Goal: Transaction & Acquisition: Download file/media

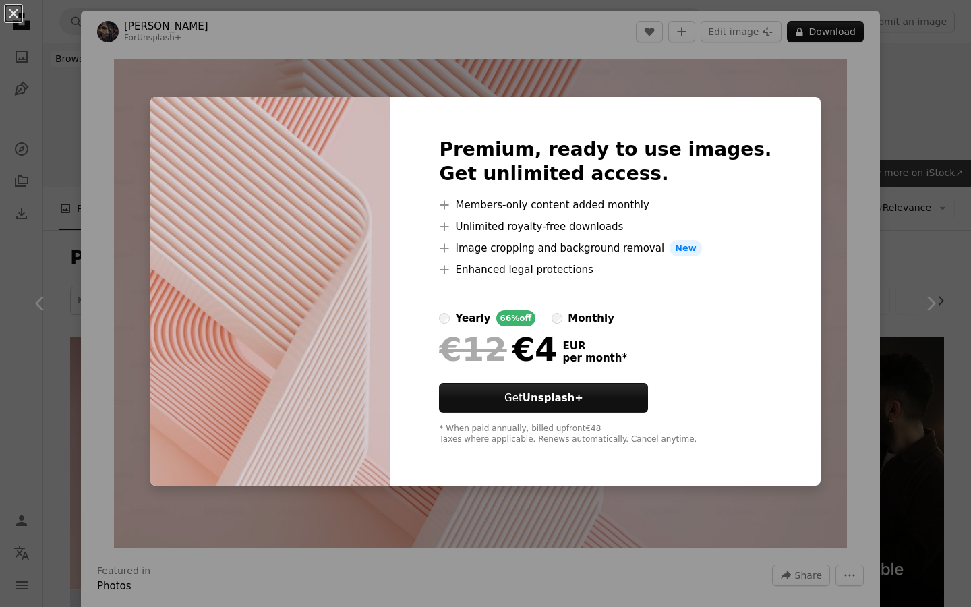
scroll to position [809, 0]
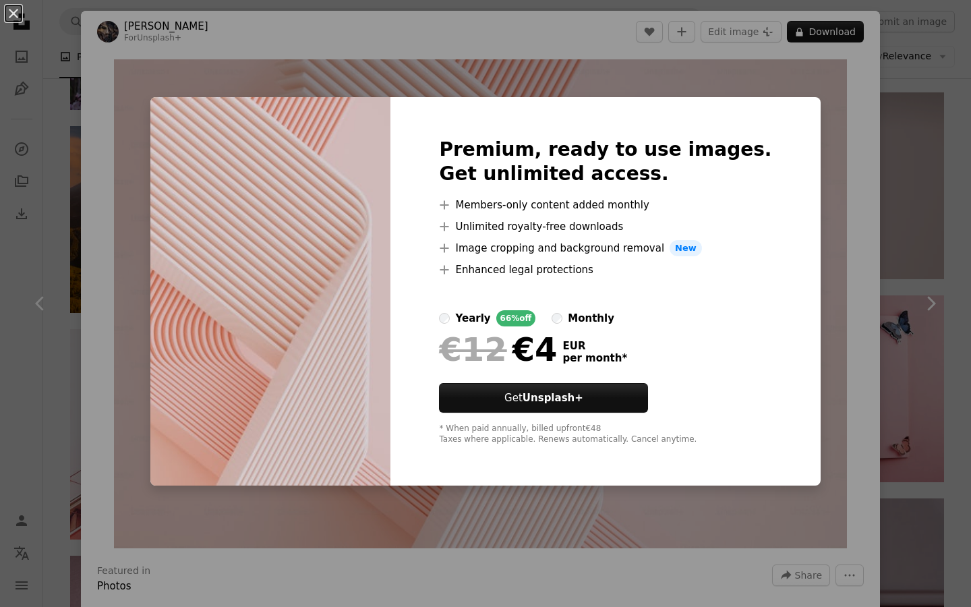
click at [817, 108] on div "An X shape Premium, ready to use images. Get unlimited access. A plus sign Memb…" at bounding box center [485, 303] width 971 height 607
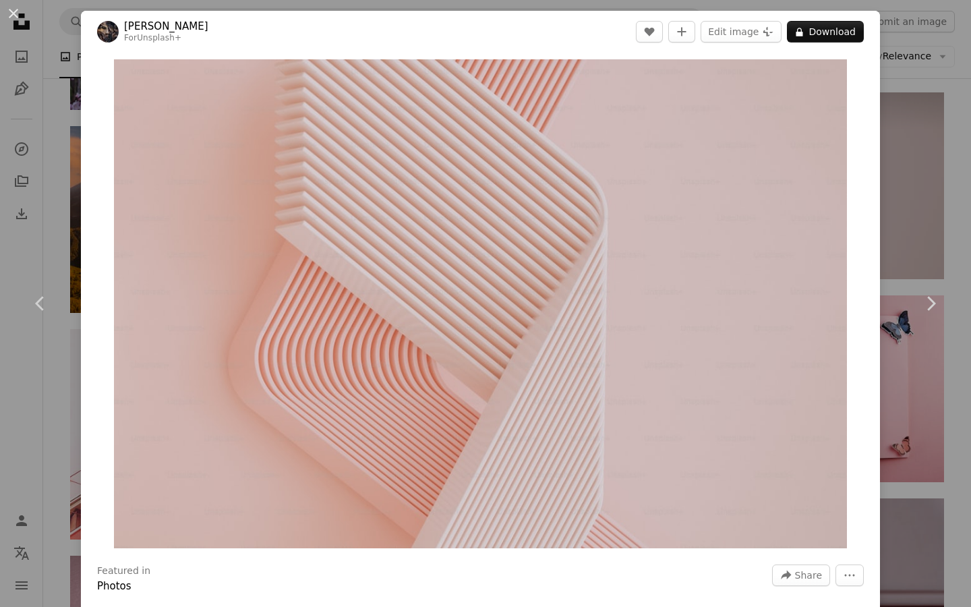
click at [880, 243] on div "Zoom in" at bounding box center [480, 304] width 799 height 502
click at [856, 578] on icon "More Actions" at bounding box center [849, 575] width 12 height 12
click at [968, 194] on dialog "An X shape Chevron left Chevron right [PERSON_NAME] For Unsplash+ A heart A plu…" at bounding box center [485, 303] width 971 height 607
click at [957, 196] on div "An X shape Chevron left Chevron right [PERSON_NAME] For Unsplash+ A heart A plu…" at bounding box center [485, 303] width 971 height 607
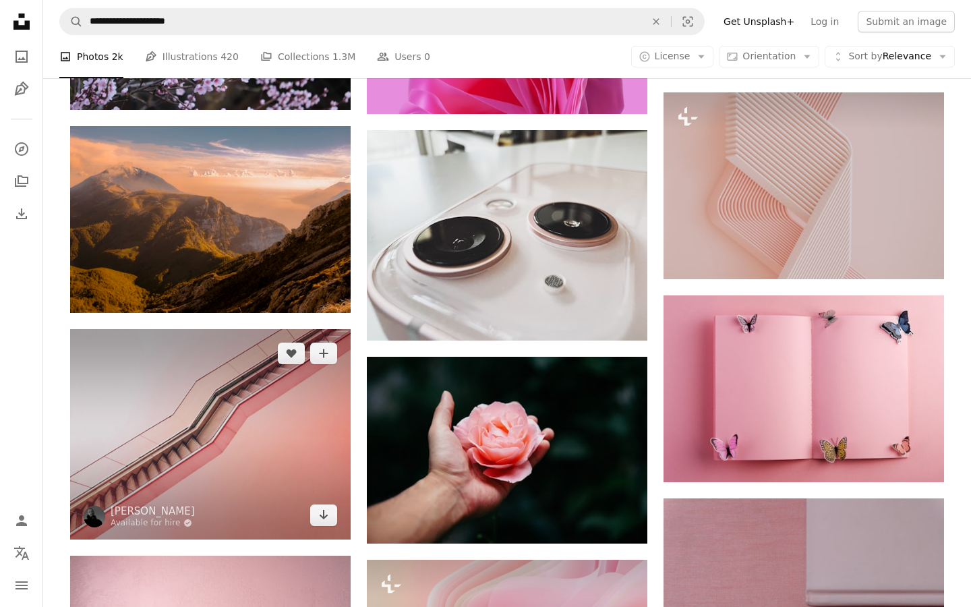
click at [291, 477] on img at bounding box center [210, 434] width 280 height 210
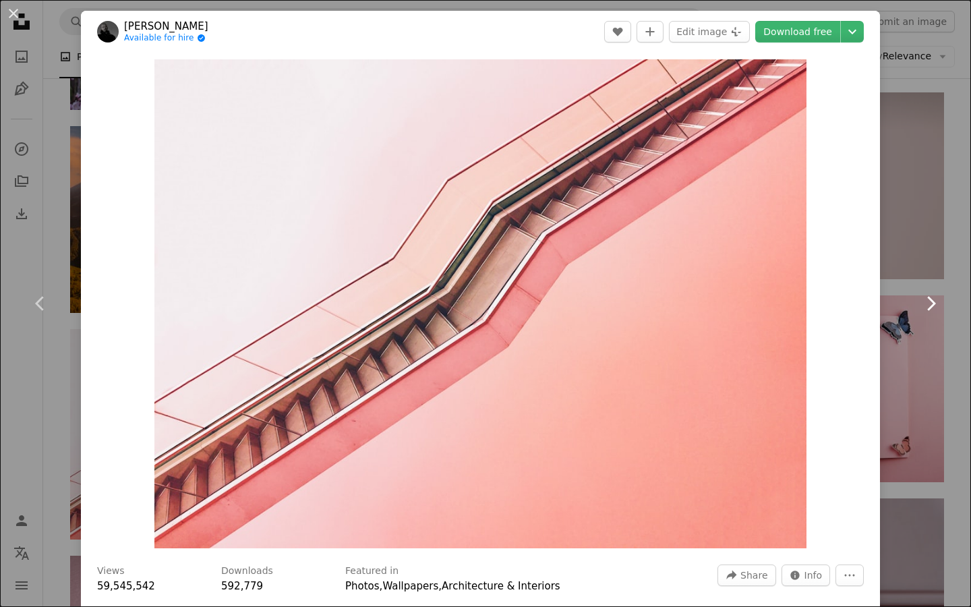
click at [911, 240] on link "Chevron right" at bounding box center [930, 303] width 81 height 129
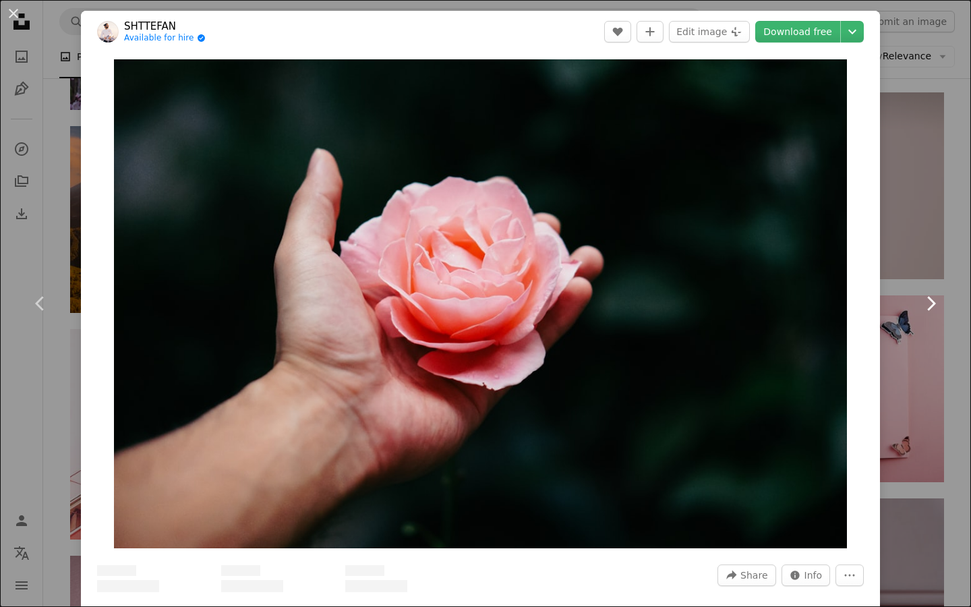
click at [911, 240] on link "Chevron right" at bounding box center [930, 303] width 81 height 129
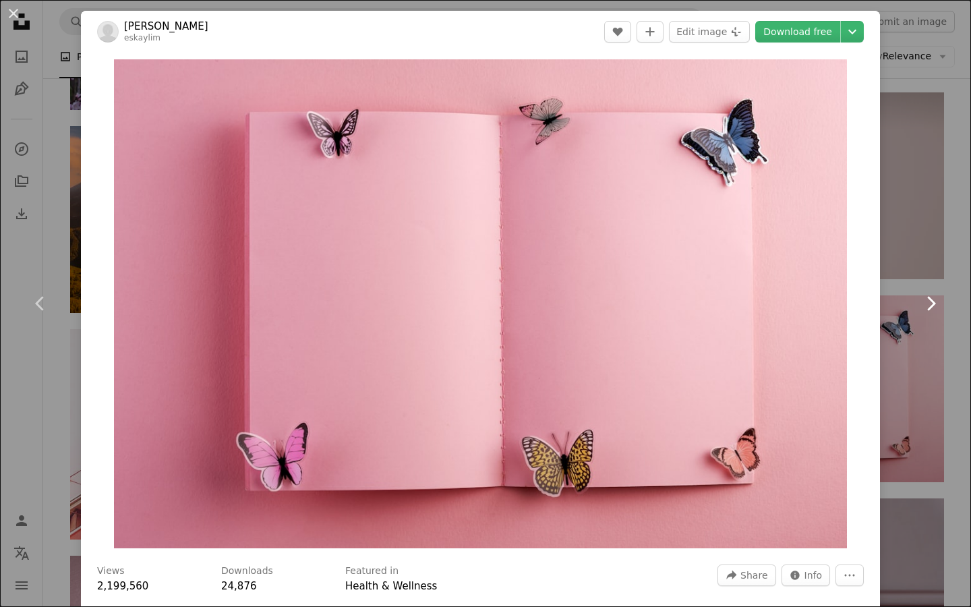
click at [911, 240] on link "Chevron right" at bounding box center [930, 303] width 81 height 129
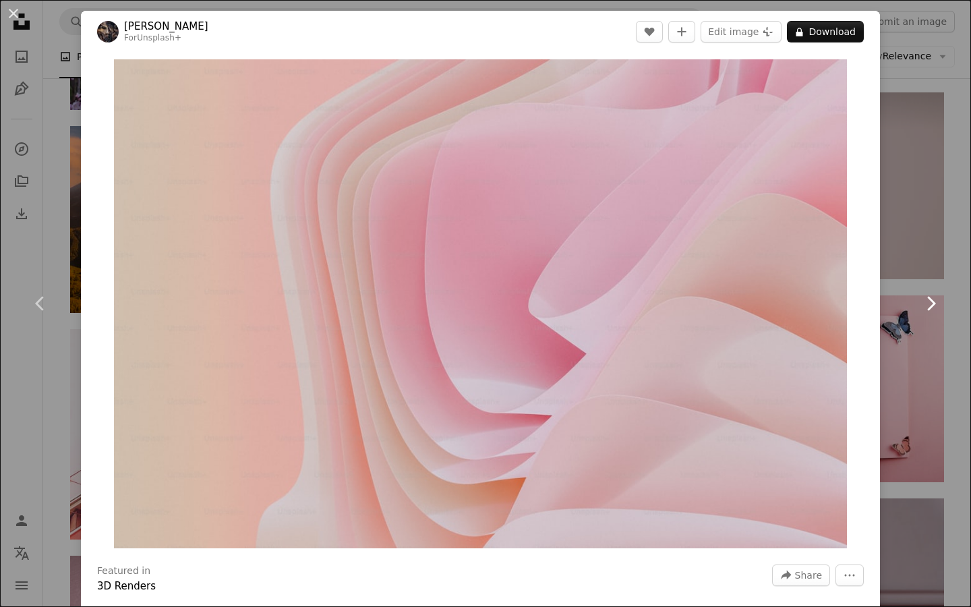
click at [911, 240] on link "Chevron right" at bounding box center [930, 303] width 81 height 129
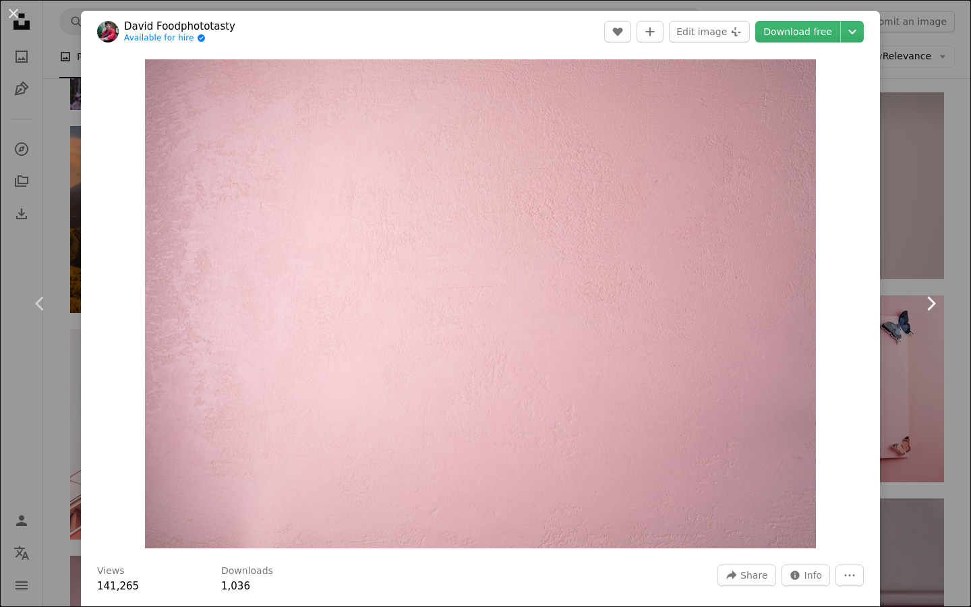
click at [911, 240] on link "Chevron right" at bounding box center [930, 303] width 81 height 129
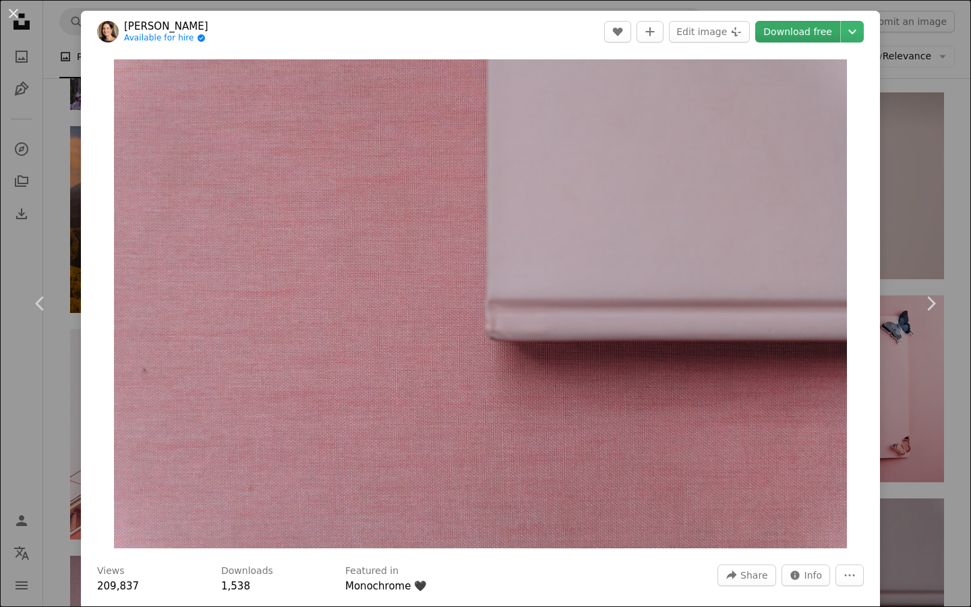
click at [802, 36] on link "Download free" at bounding box center [797, 32] width 85 height 22
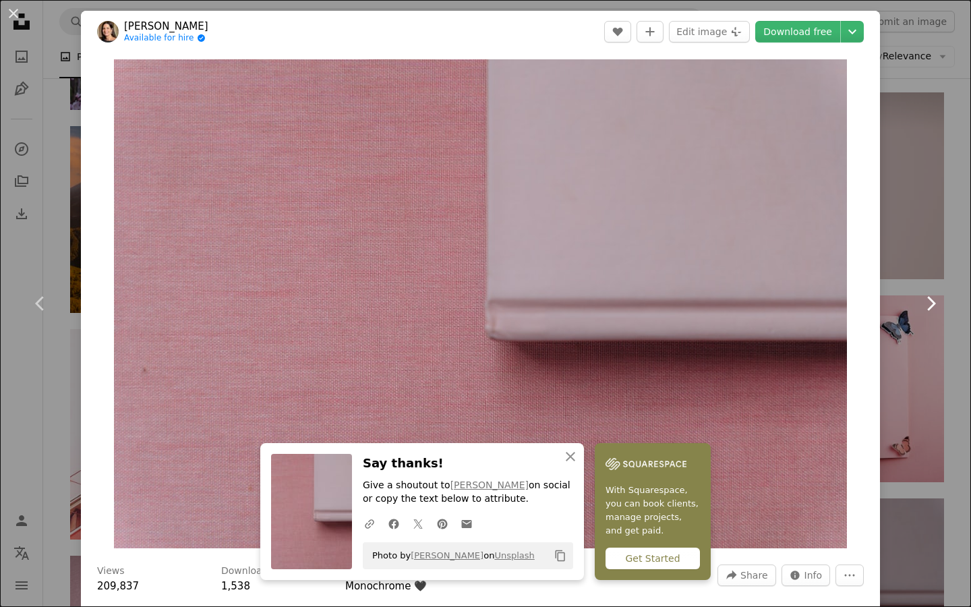
click at [918, 258] on link "Chevron right" at bounding box center [930, 303] width 81 height 129
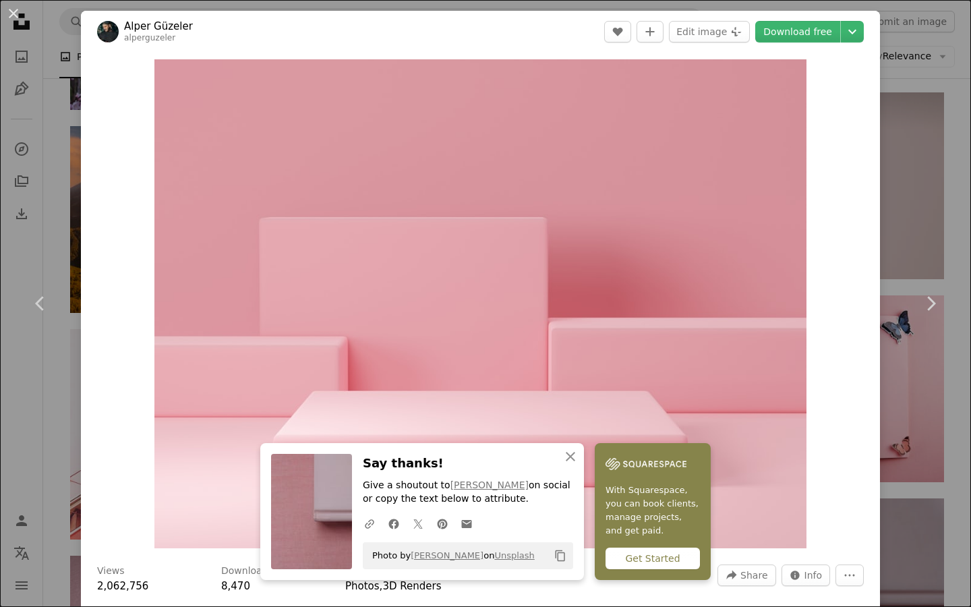
click at [903, 230] on div "An X shape Chevron left Chevron right [PERSON_NAME] alperguzeler A heart A plus…" at bounding box center [485, 303] width 971 height 607
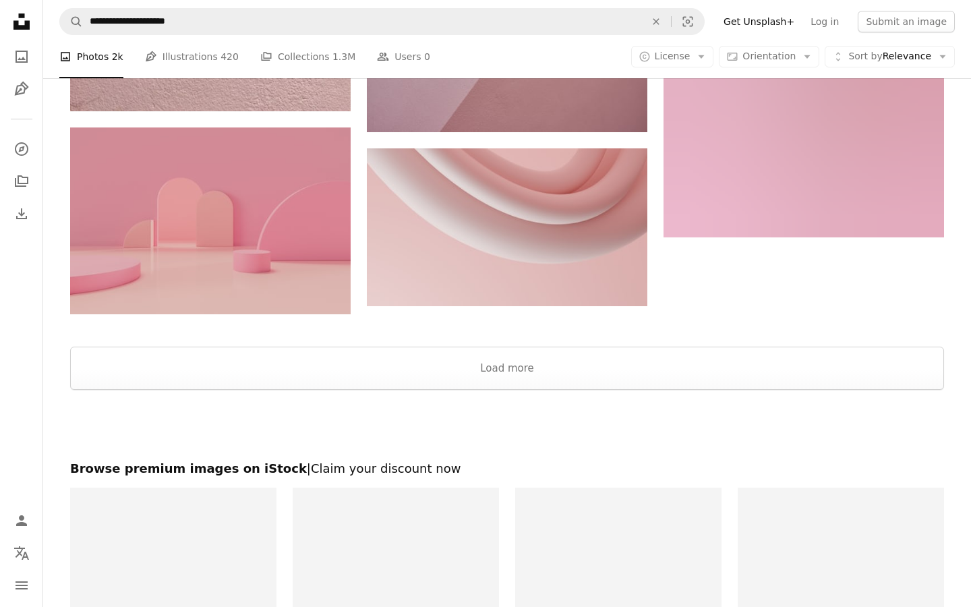
scroll to position [3506, 0]
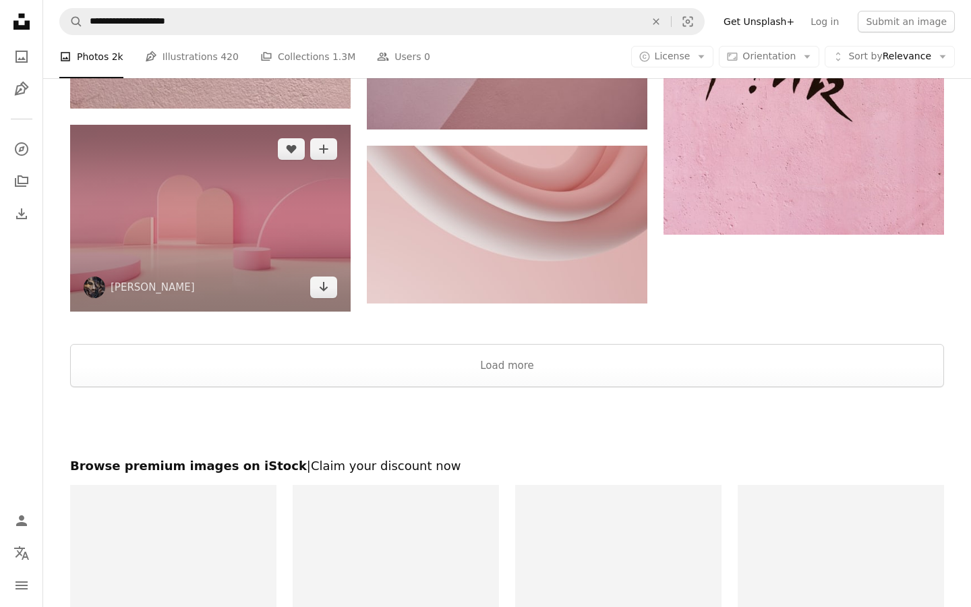
click at [299, 212] on img at bounding box center [210, 218] width 280 height 187
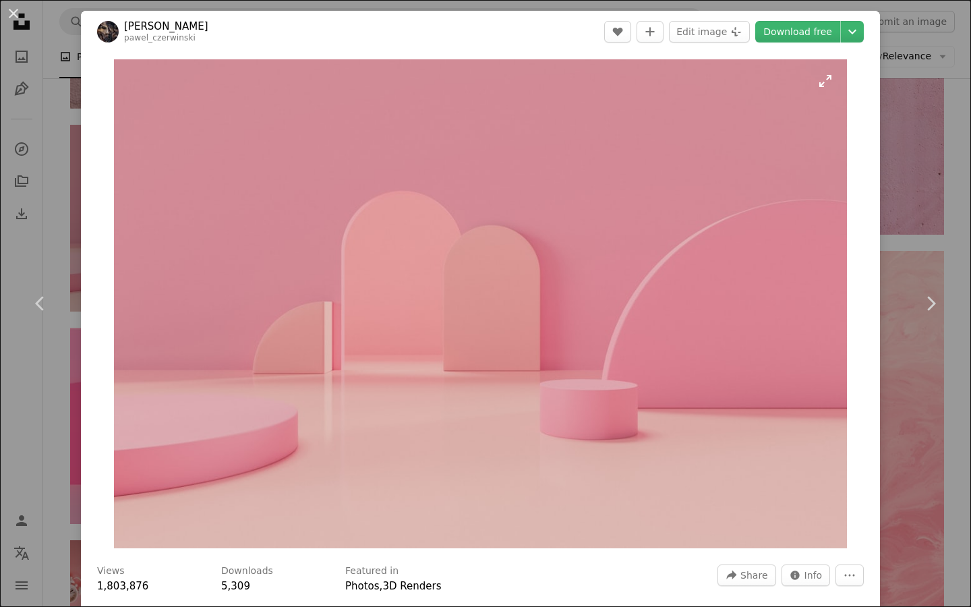
click at [621, 359] on img "Zoom in on this image" at bounding box center [481, 303] width 734 height 489
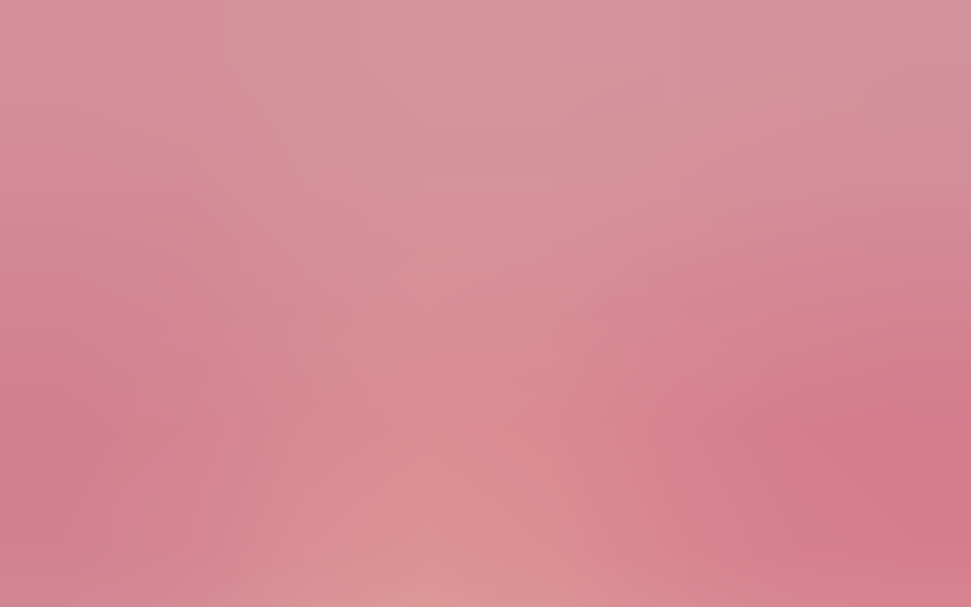
scroll to position [20, 0]
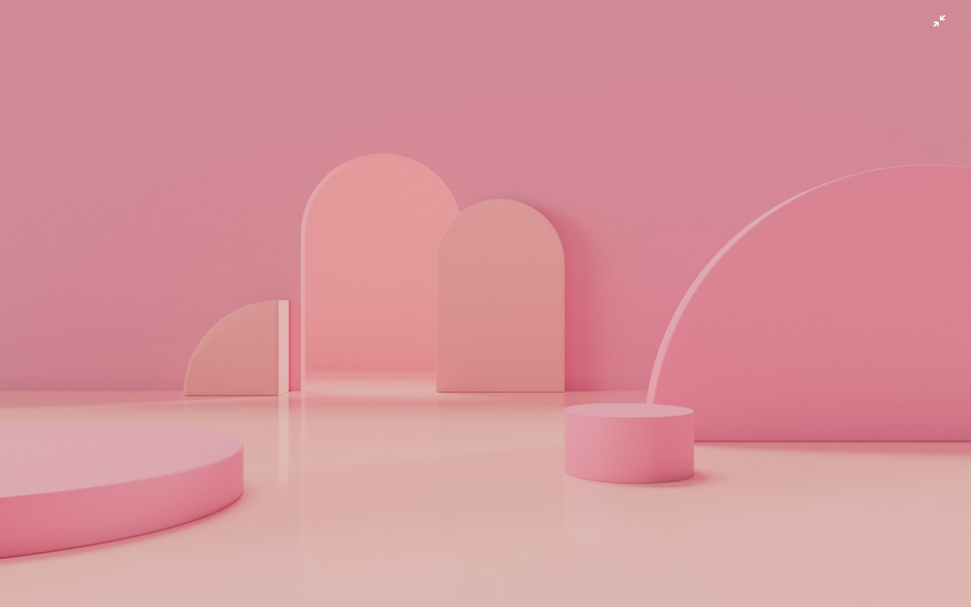
click at [944, 24] on img "Zoom out on this image" at bounding box center [485, 303] width 972 height 648
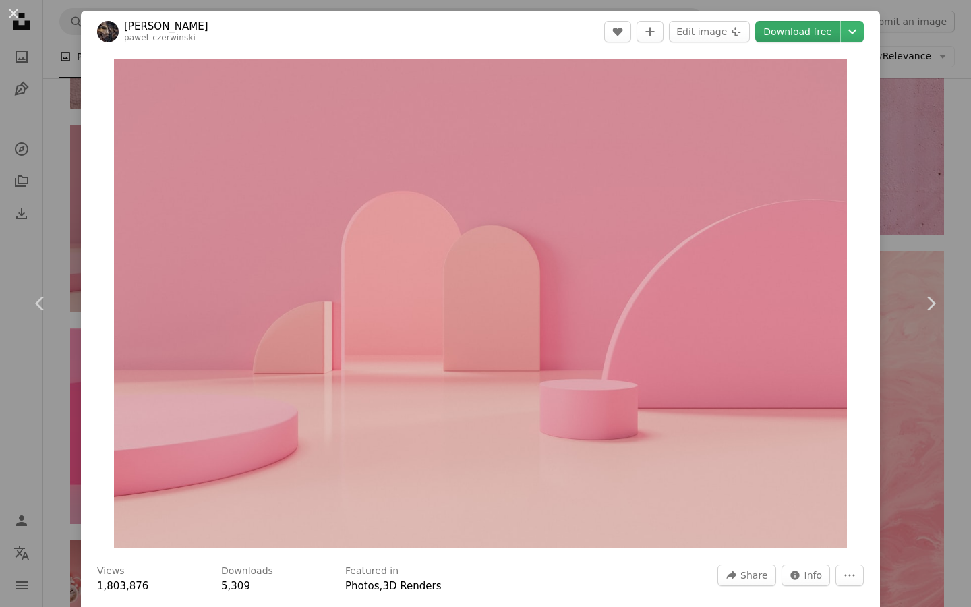
click at [830, 34] on link "Download free" at bounding box center [797, 32] width 85 height 22
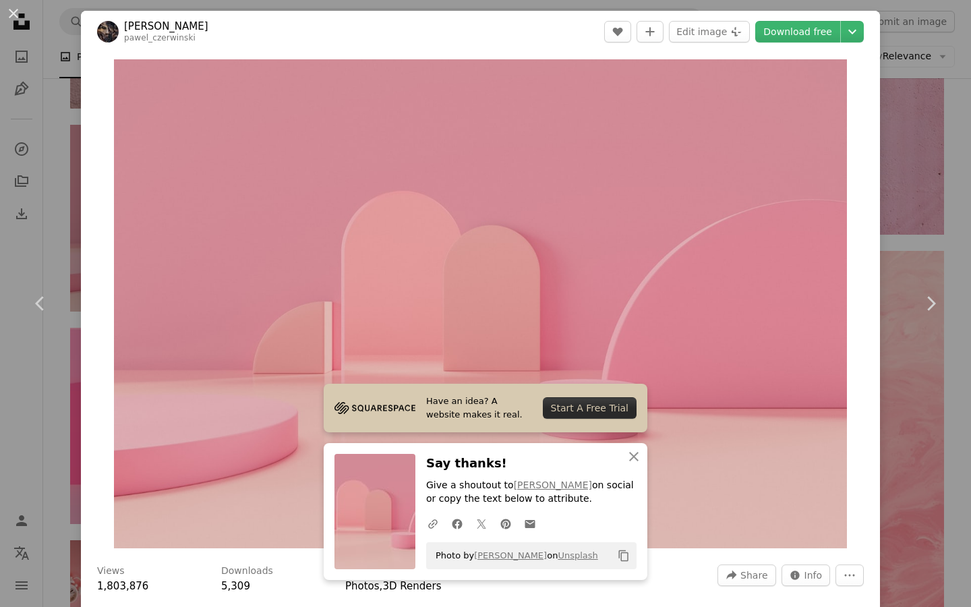
click at [947, 210] on div "An X shape Chevron left Chevron right [PERSON_NAME] pawel_czerwinski A heart A …" at bounding box center [485, 303] width 971 height 607
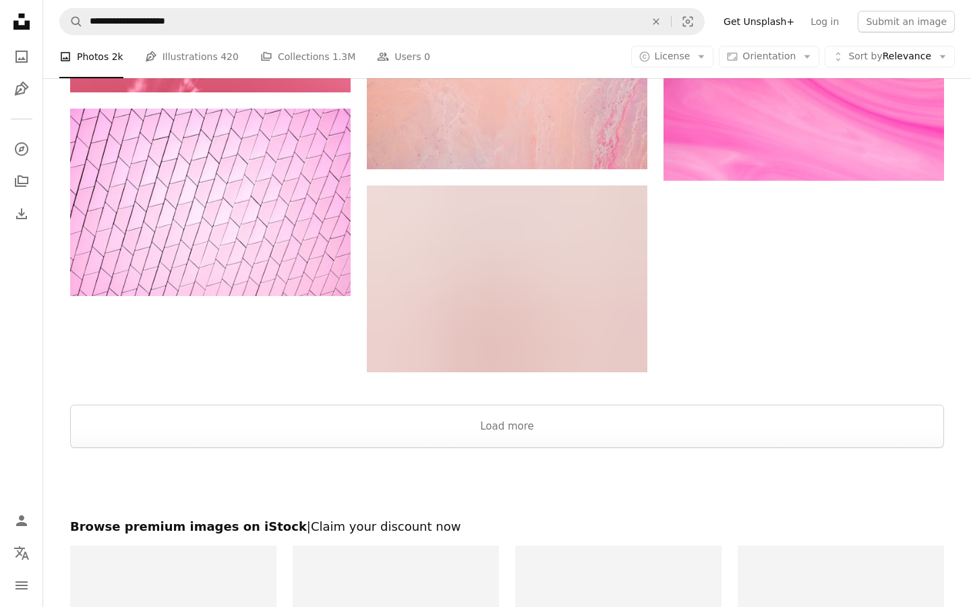
scroll to position [5610, 0]
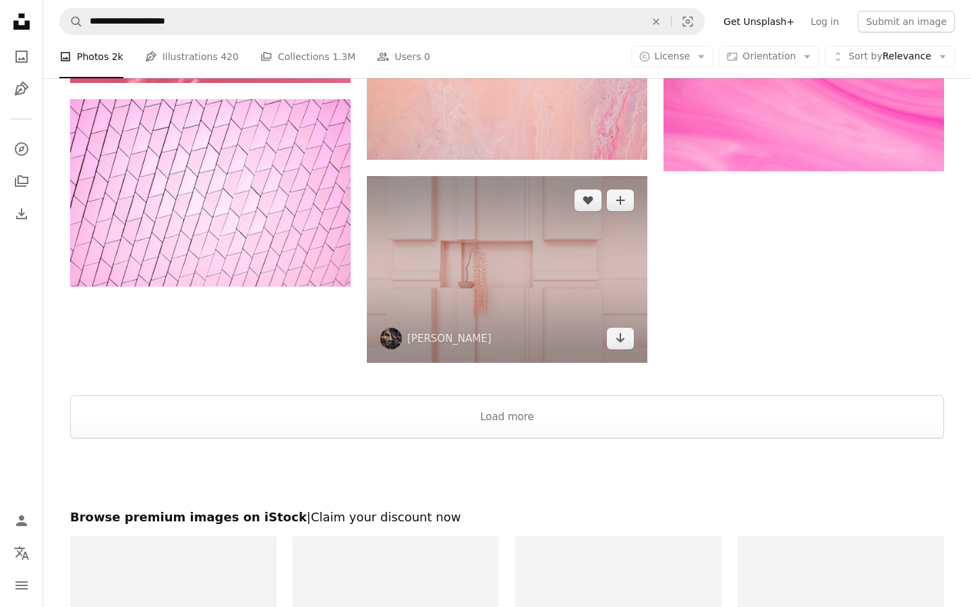
click at [514, 329] on img at bounding box center [507, 269] width 280 height 187
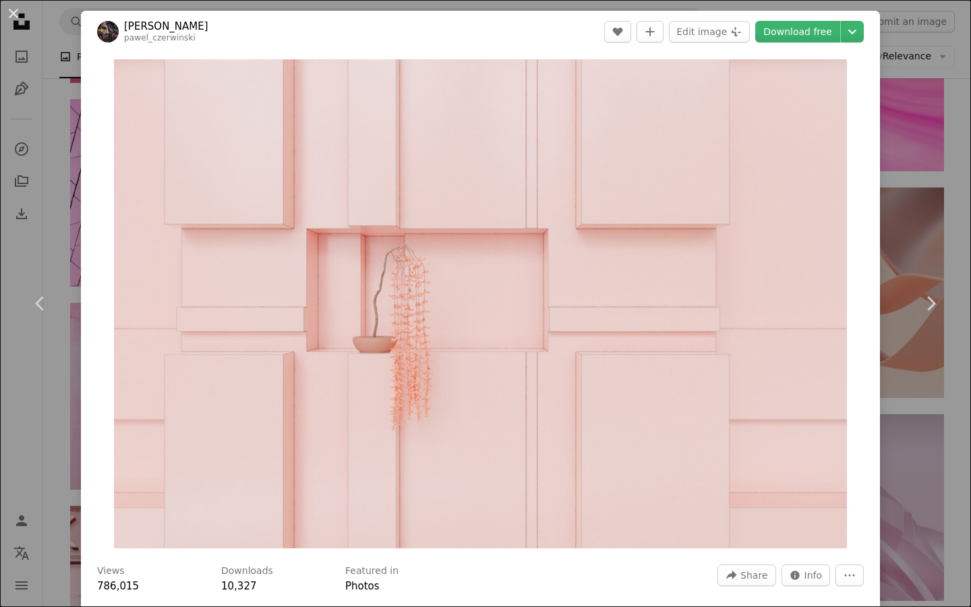
click at [514, 329] on img "Zoom in on this image" at bounding box center [481, 303] width 734 height 489
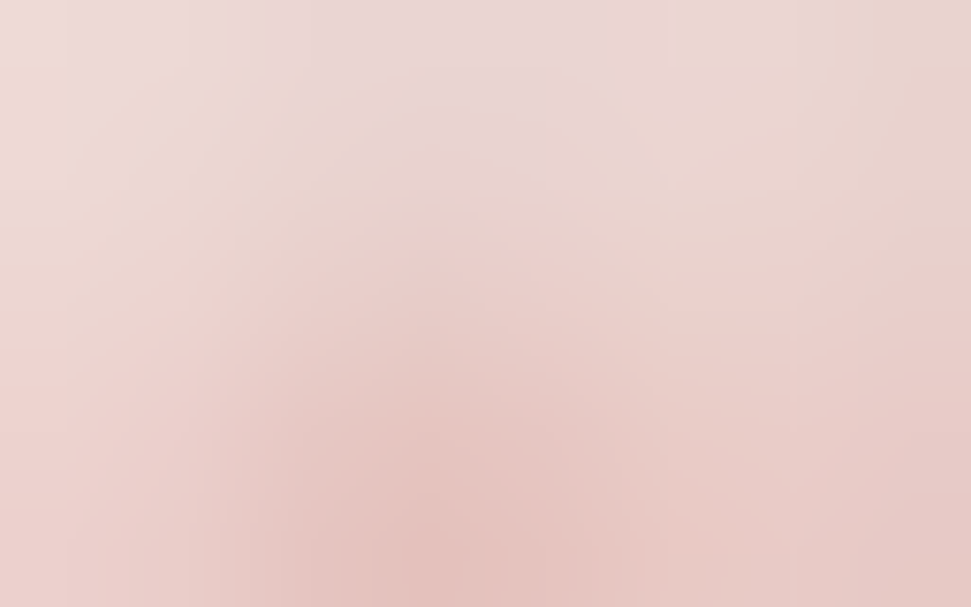
scroll to position [20, 0]
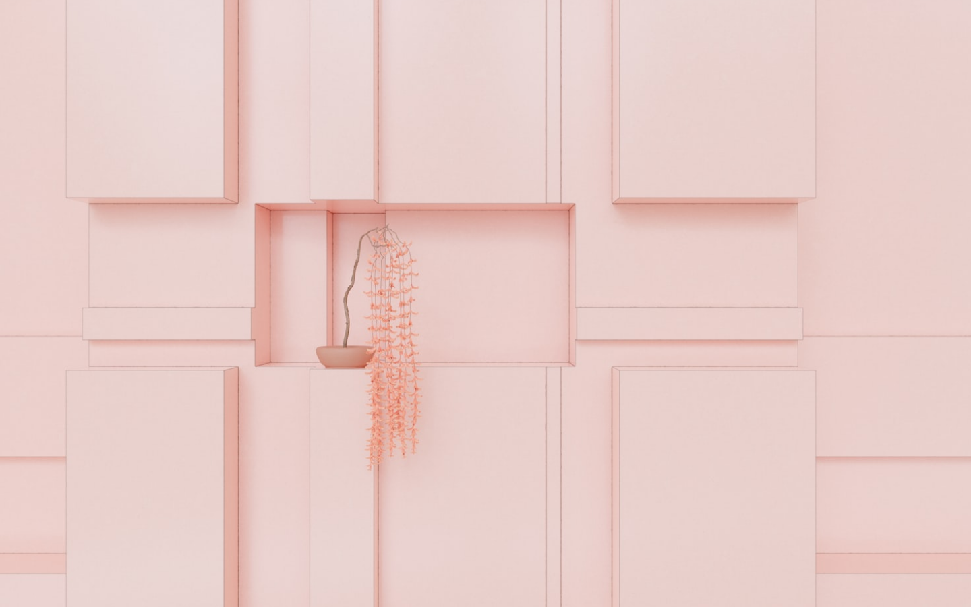
click at [514, 329] on img "Zoom out on this image" at bounding box center [485, 303] width 972 height 648
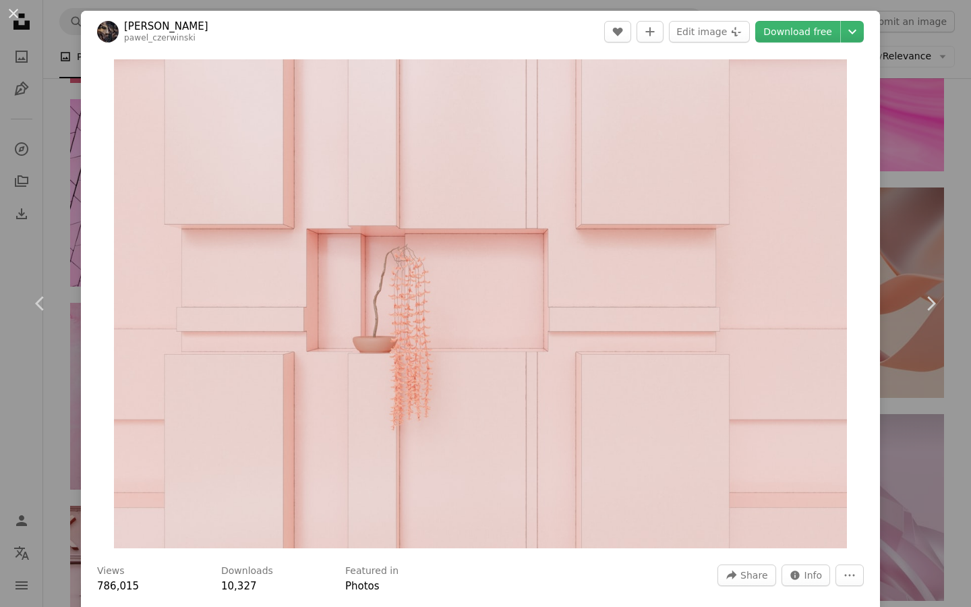
click at [908, 211] on div "An X shape Chevron left Chevron right [PERSON_NAME] pawel_czerwinski A heart A …" at bounding box center [485, 303] width 971 height 607
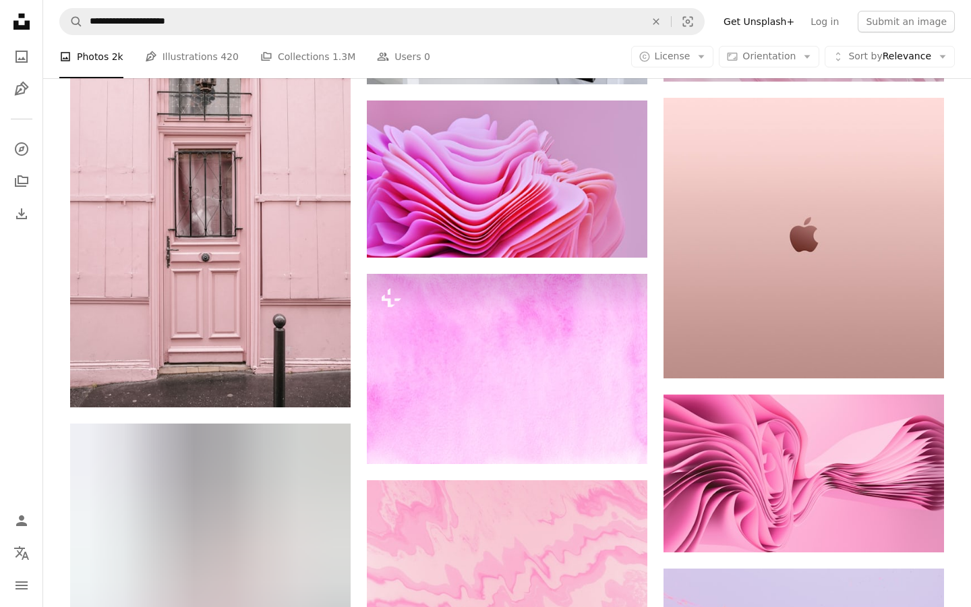
scroll to position [6149, 0]
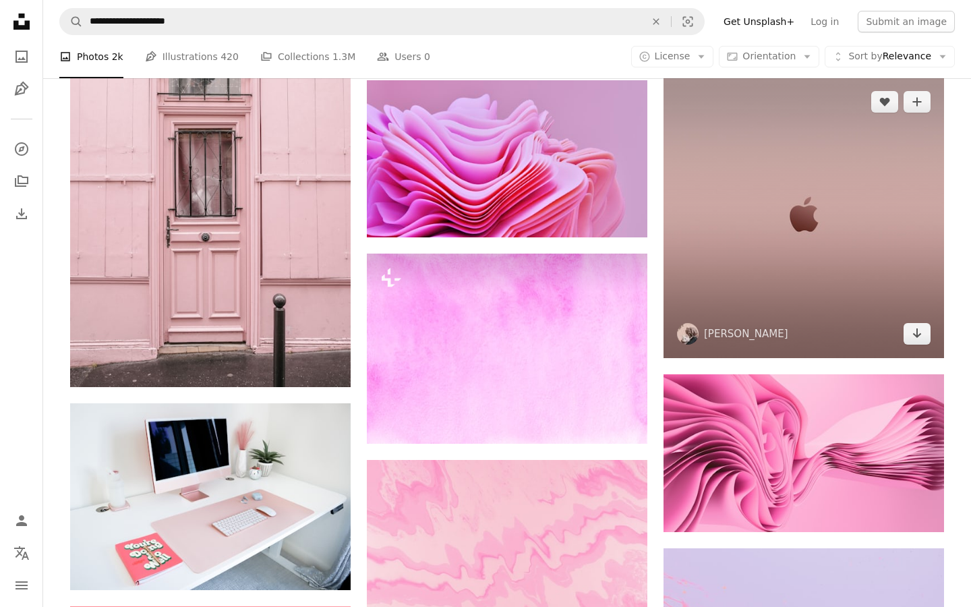
click at [787, 328] on img at bounding box center [803, 218] width 280 height 280
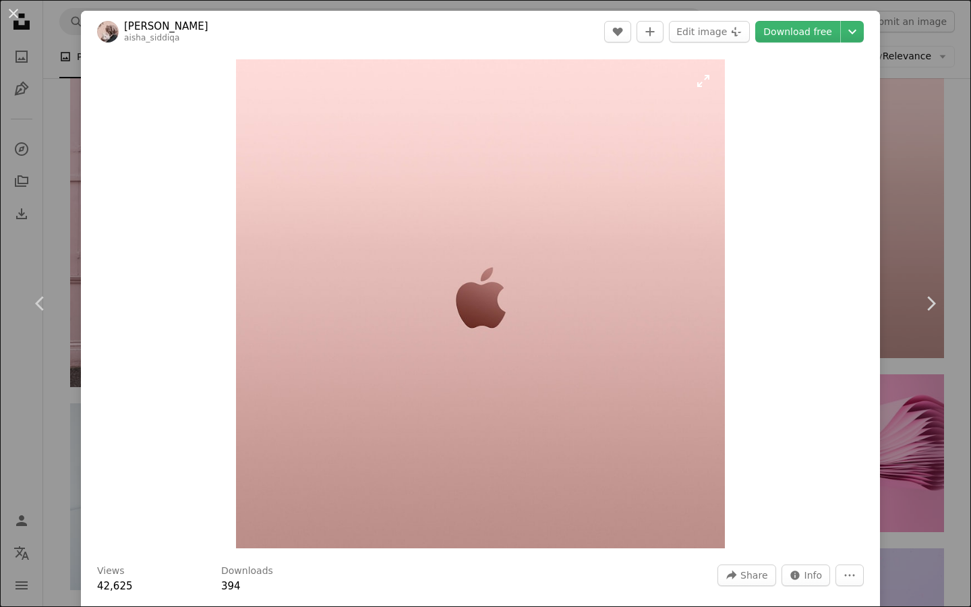
click at [458, 300] on img "Zoom in on this image" at bounding box center [480, 303] width 489 height 489
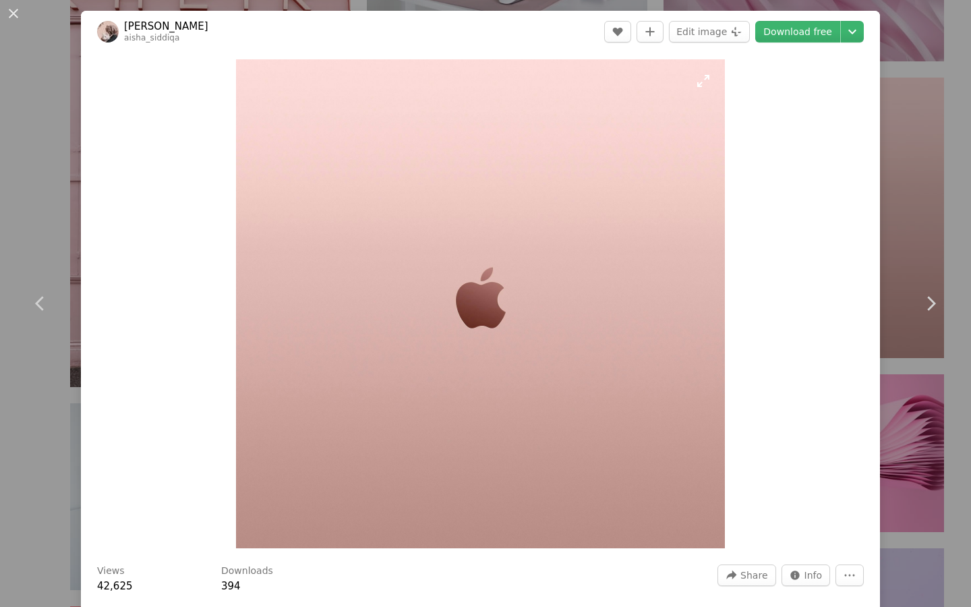
scroll to position [183, 0]
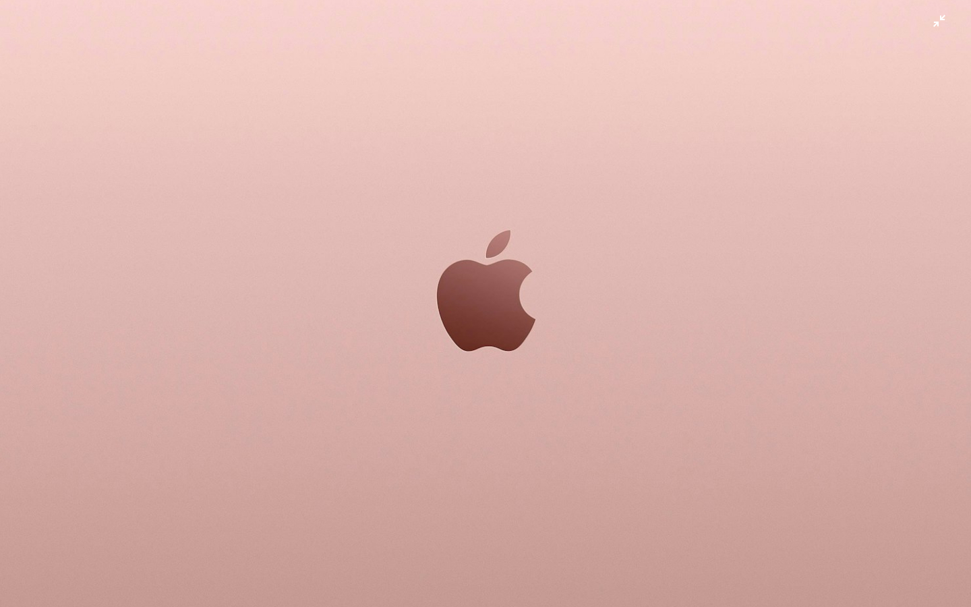
click at [616, 315] on img "Zoom out on this image" at bounding box center [485, 303] width 972 height 972
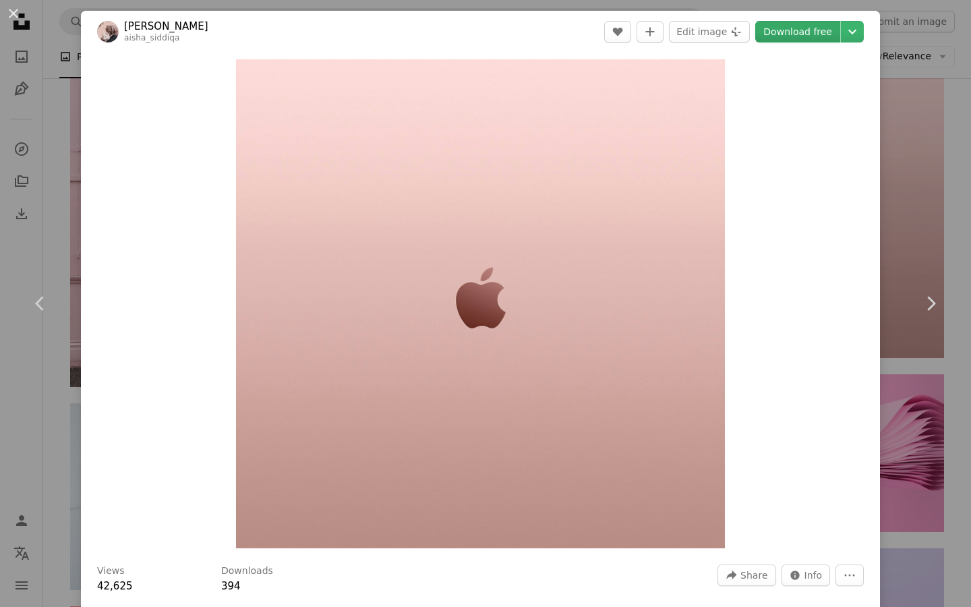
click at [815, 22] on link "Download free" at bounding box center [797, 32] width 85 height 22
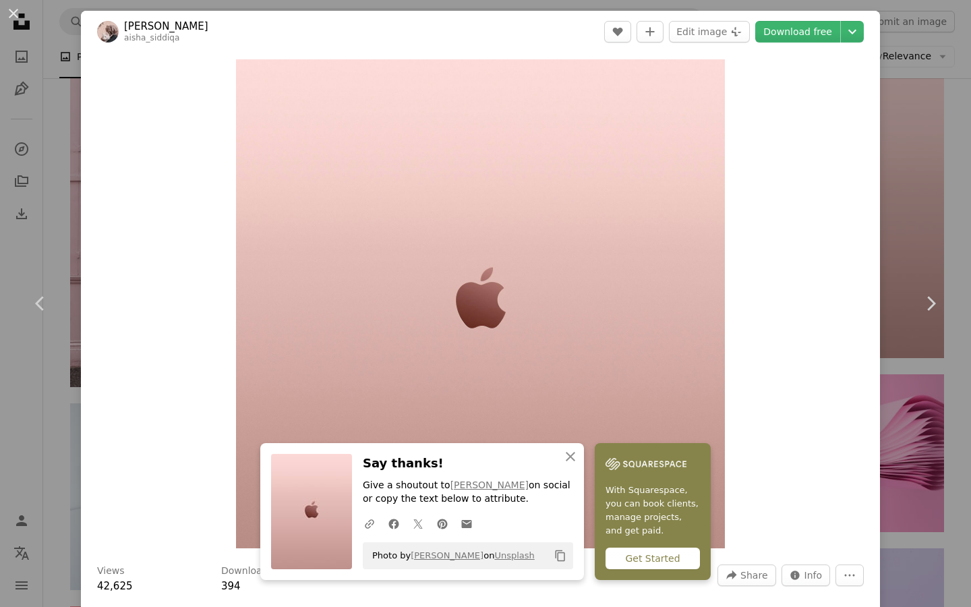
click at [938, 218] on div "An X shape Chevron left Chevron right [PERSON_NAME] aisha_siddiqa A heart A plu…" at bounding box center [485, 303] width 971 height 607
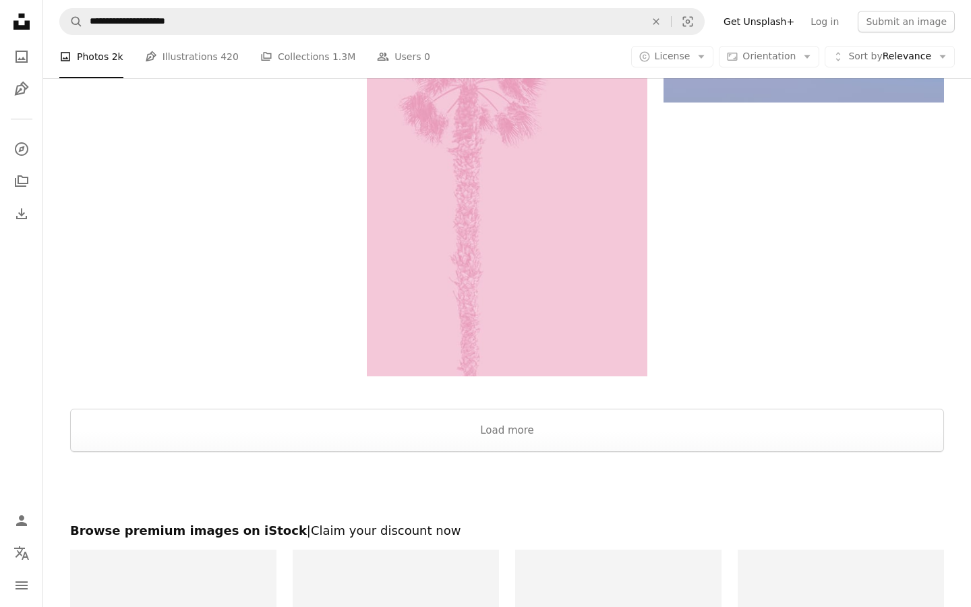
scroll to position [7552, 0]
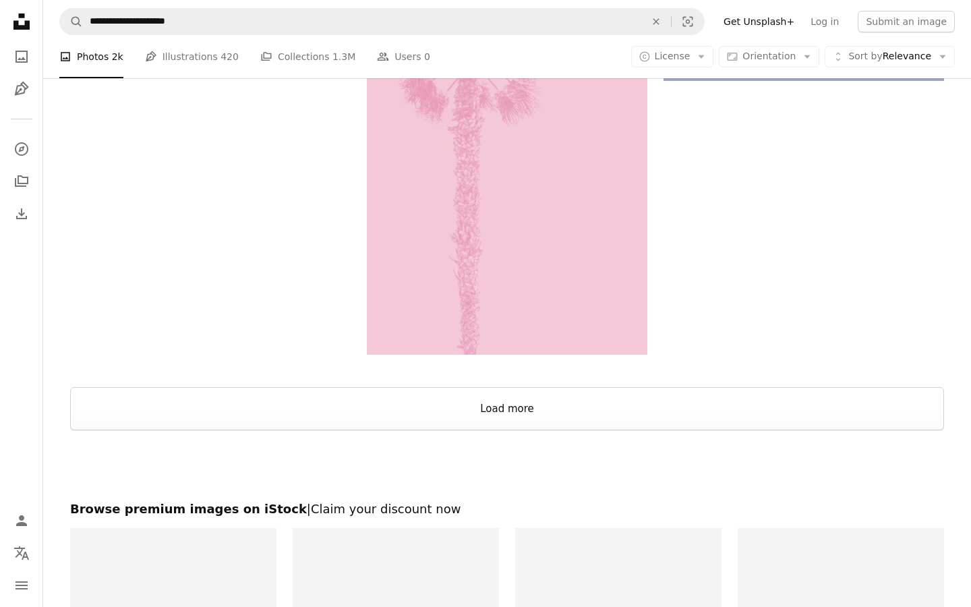
click at [458, 408] on button "Load more" at bounding box center [507, 408] width 874 height 43
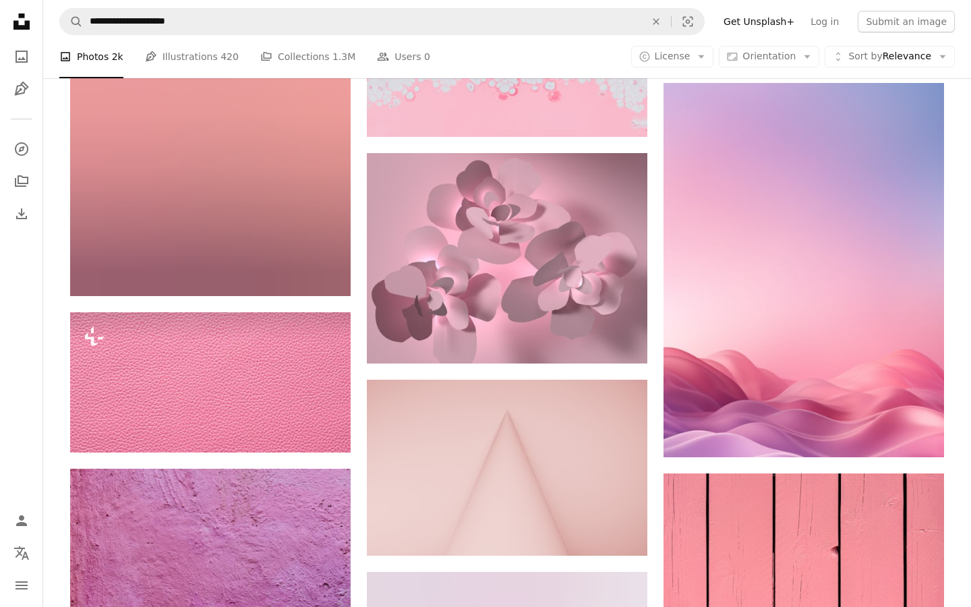
scroll to position [7983, 0]
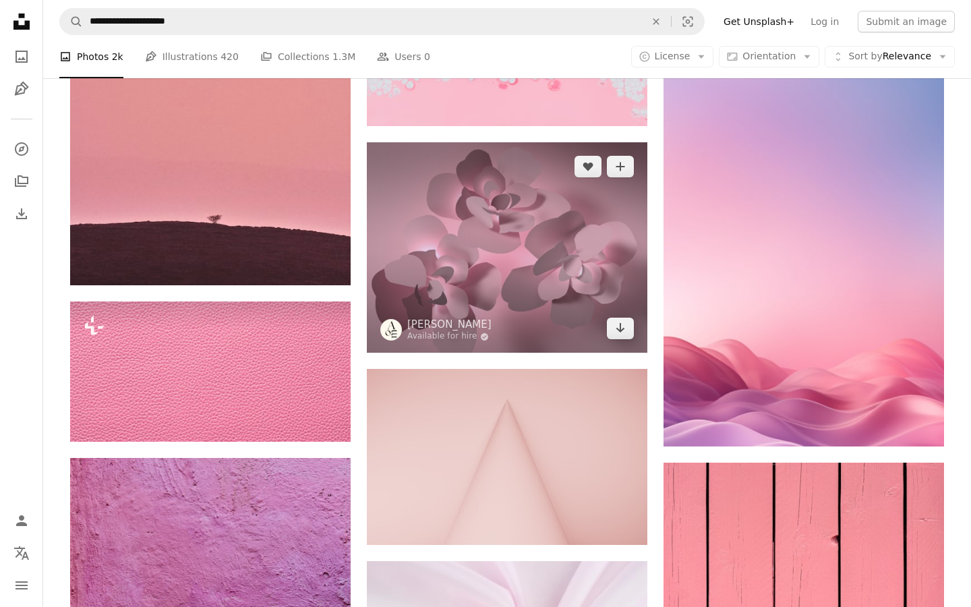
click at [467, 294] on img at bounding box center [507, 247] width 280 height 210
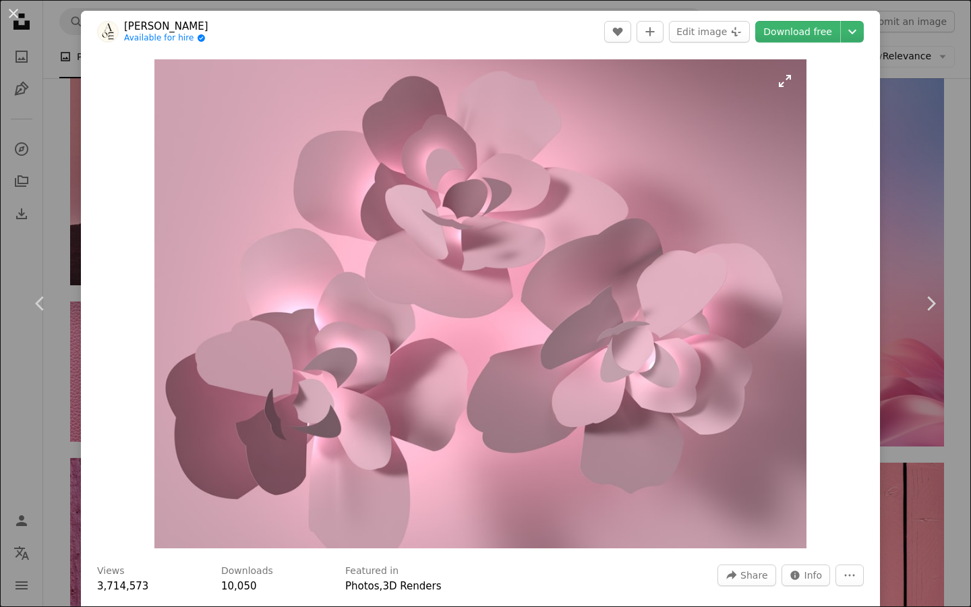
click at [467, 294] on img "Zoom in on this image" at bounding box center [480, 303] width 652 height 489
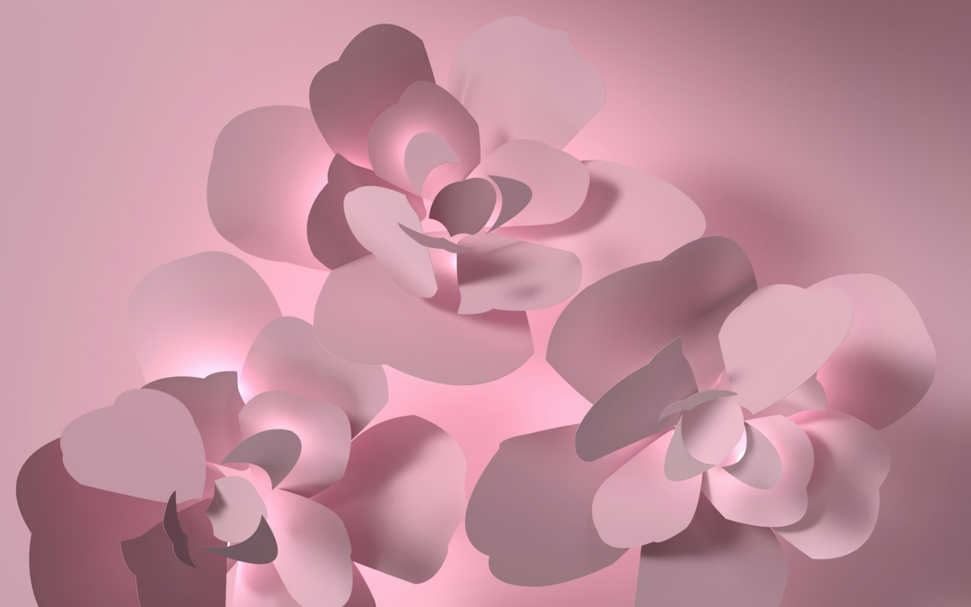
scroll to position [61, 0]
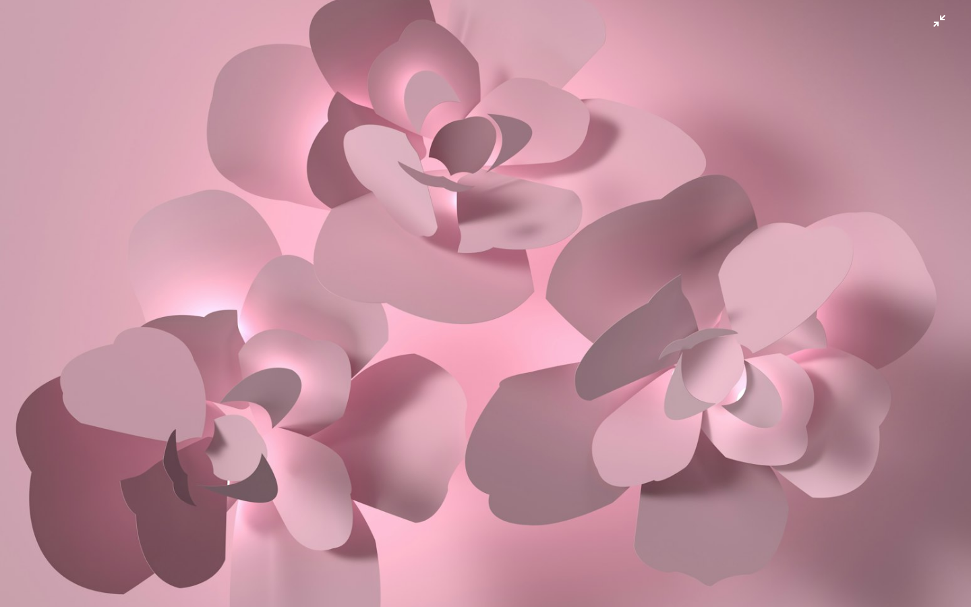
click at [864, 175] on img "Zoom out on this image" at bounding box center [485, 303] width 972 height 730
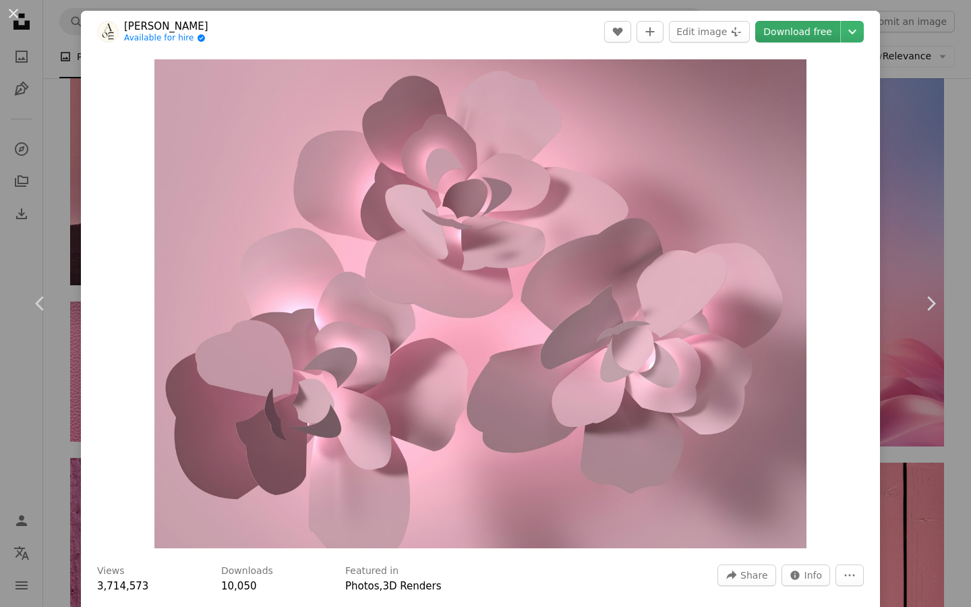
click at [815, 26] on link "Download free" at bounding box center [797, 32] width 85 height 22
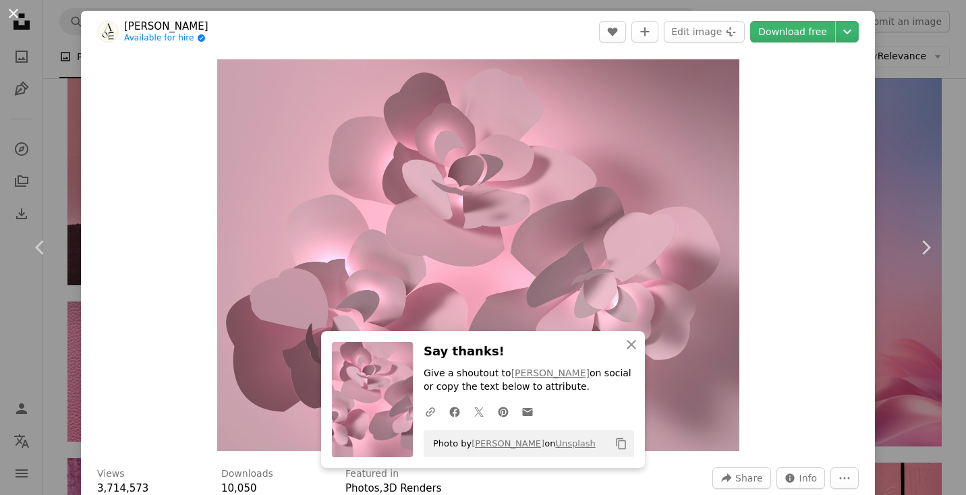
click at [16, 11] on button "An X shape" at bounding box center [13, 13] width 16 height 16
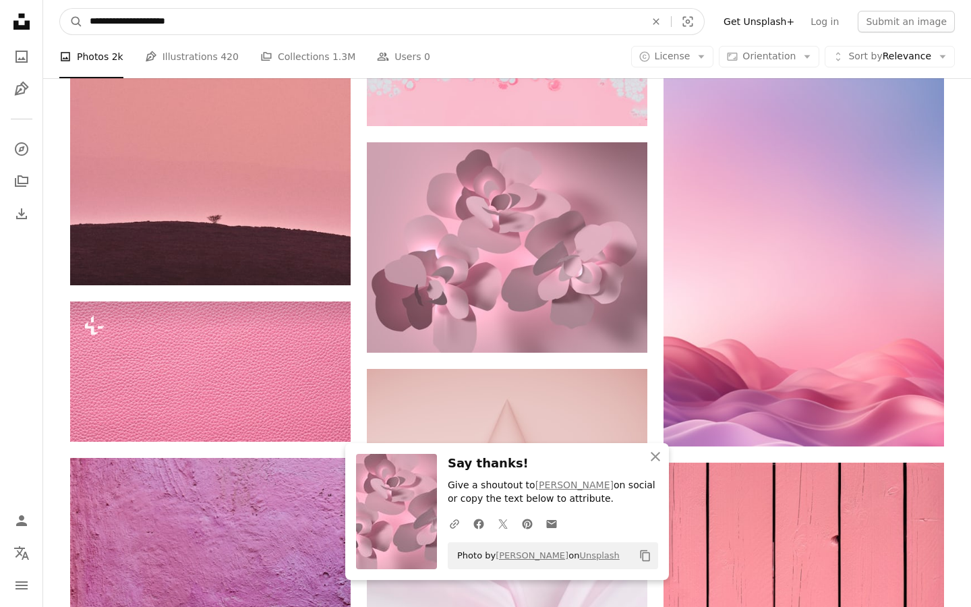
click at [206, 28] on input "**********" at bounding box center [362, 22] width 558 height 26
click at [111, 20] on input "**********" at bounding box center [362, 22] width 558 height 26
type input "**********"
click button "A magnifying glass" at bounding box center [71, 22] width 23 height 26
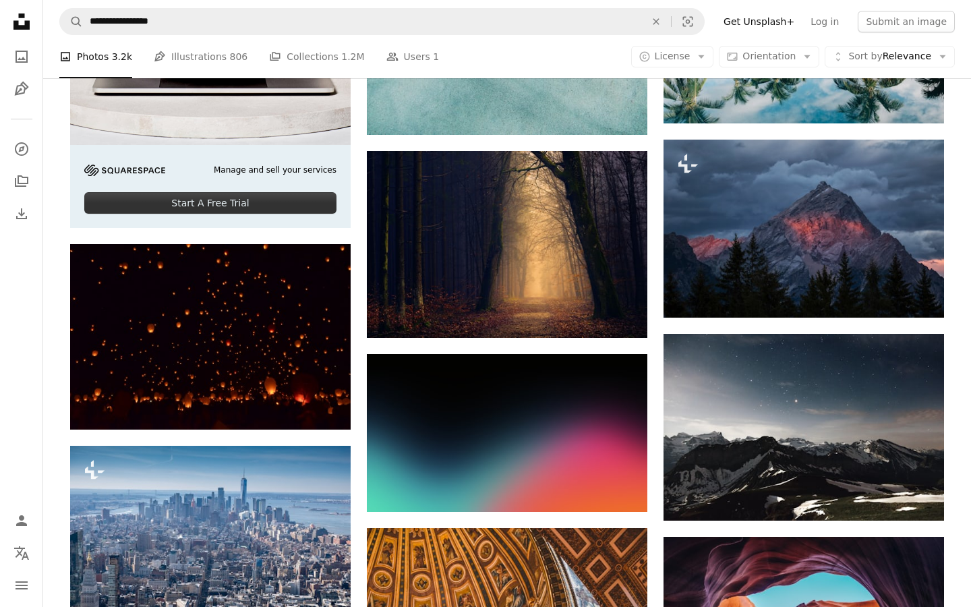
scroll to position [2185, 0]
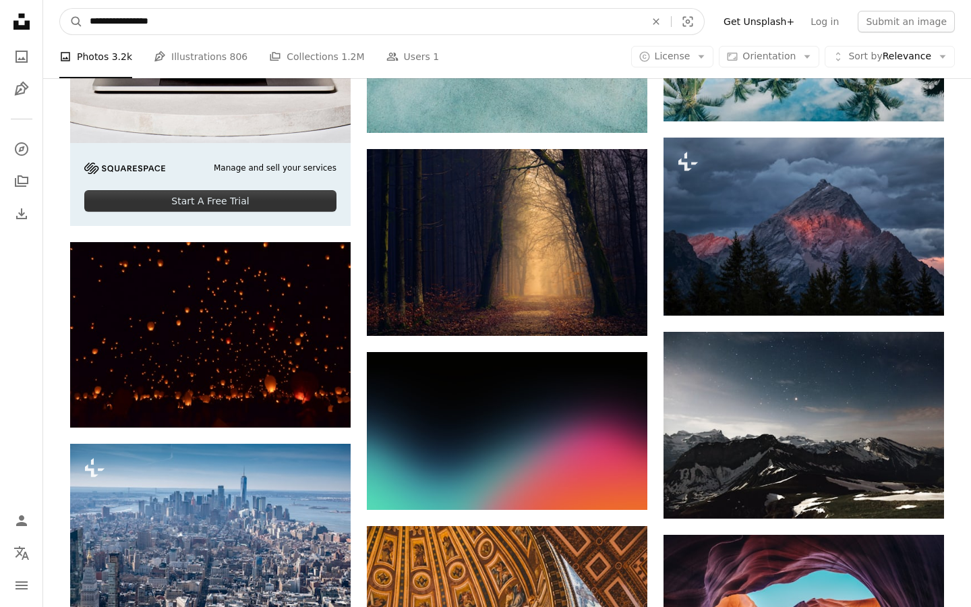
click at [261, 26] on input "**********" at bounding box center [362, 22] width 558 height 26
type input "**********"
click button "A magnifying glass" at bounding box center [71, 22] width 23 height 26
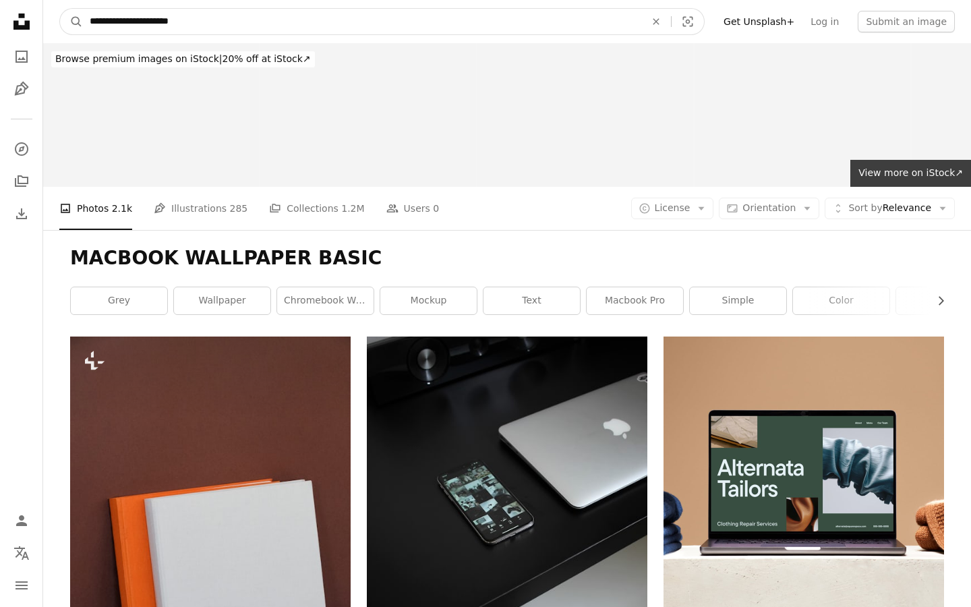
click at [322, 19] on input "**********" at bounding box center [362, 22] width 558 height 26
click at [60, 9] on button "A magnifying glass" at bounding box center [71, 22] width 23 height 26
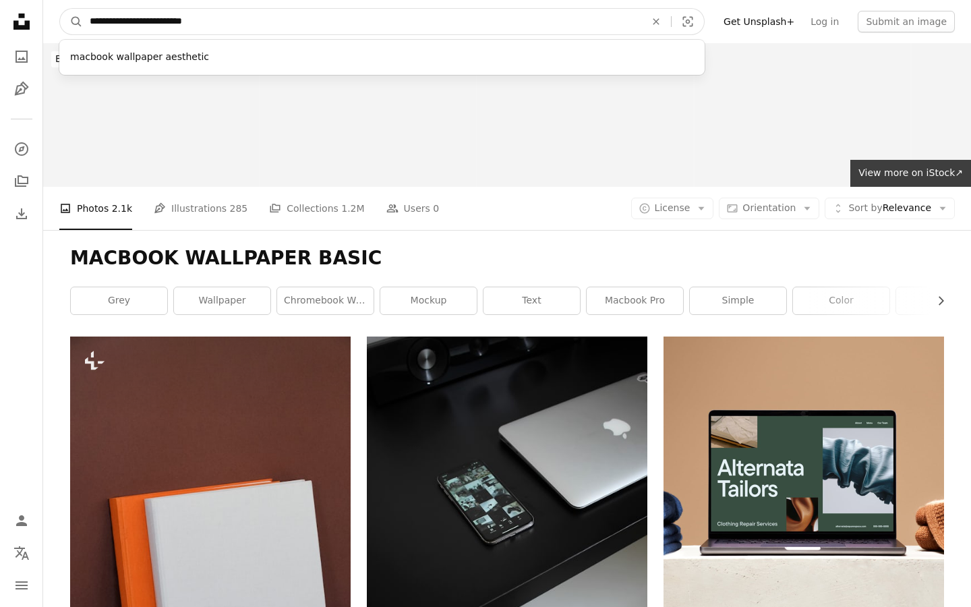
type input "**********"
click at [60, 9] on button "A magnifying glass" at bounding box center [71, 22] width 23 height 26
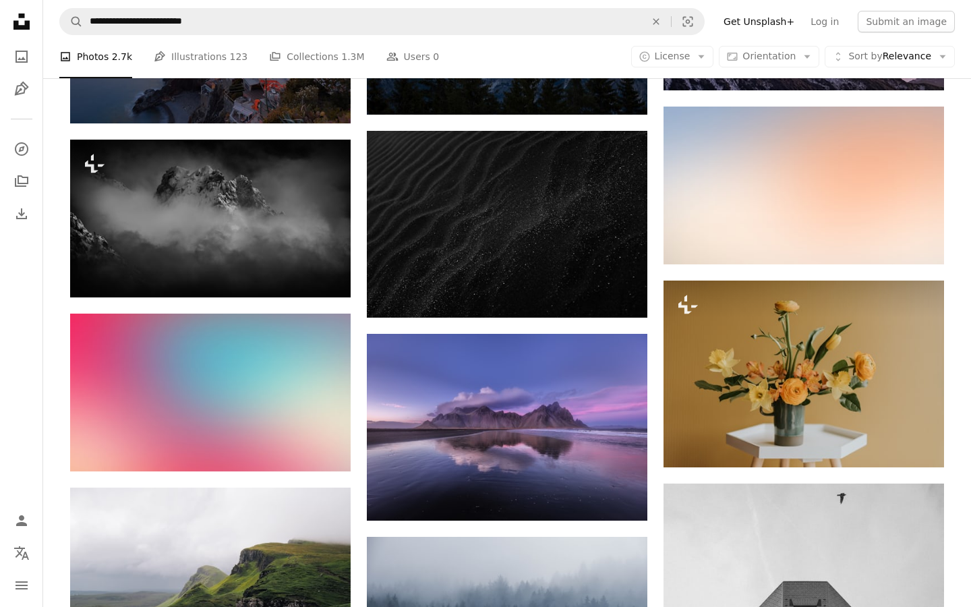
scroll to position [809, 0]
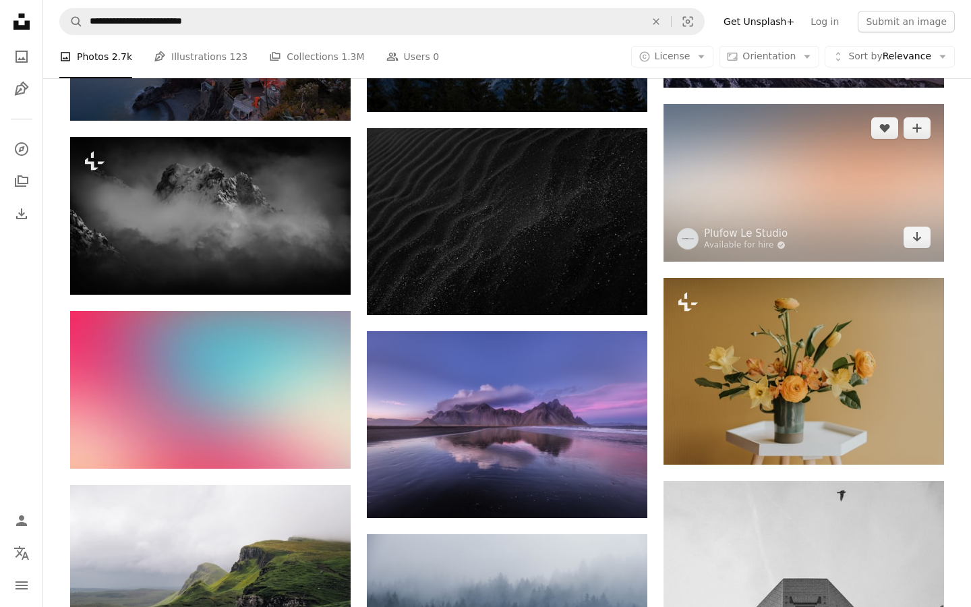
click at [781, 212] on img at bounding box center [803, 183] width 280 height 158
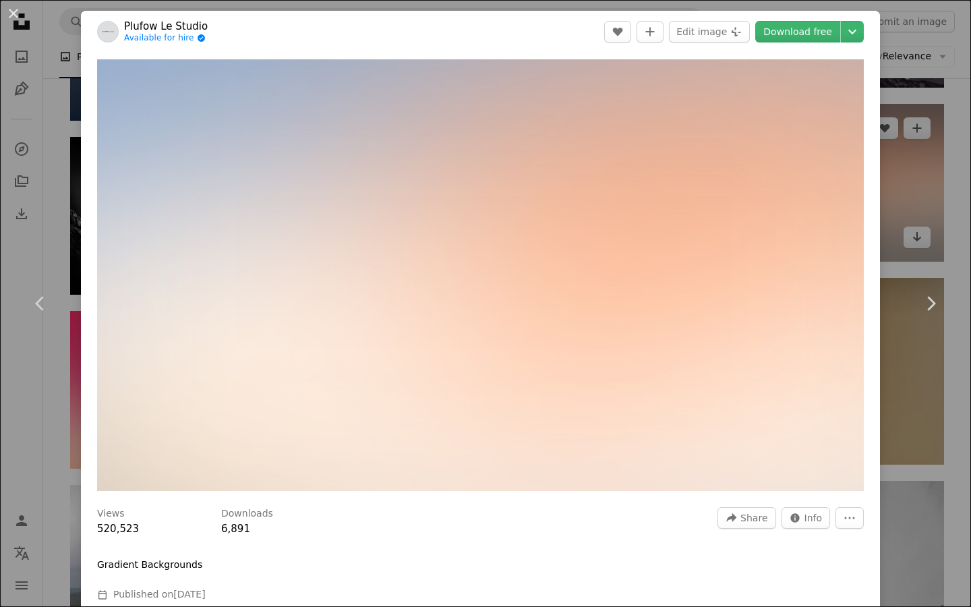
click at [781, 212] on img "Zoom in on this image" at bounding box center [480, 275] width 767 height 432
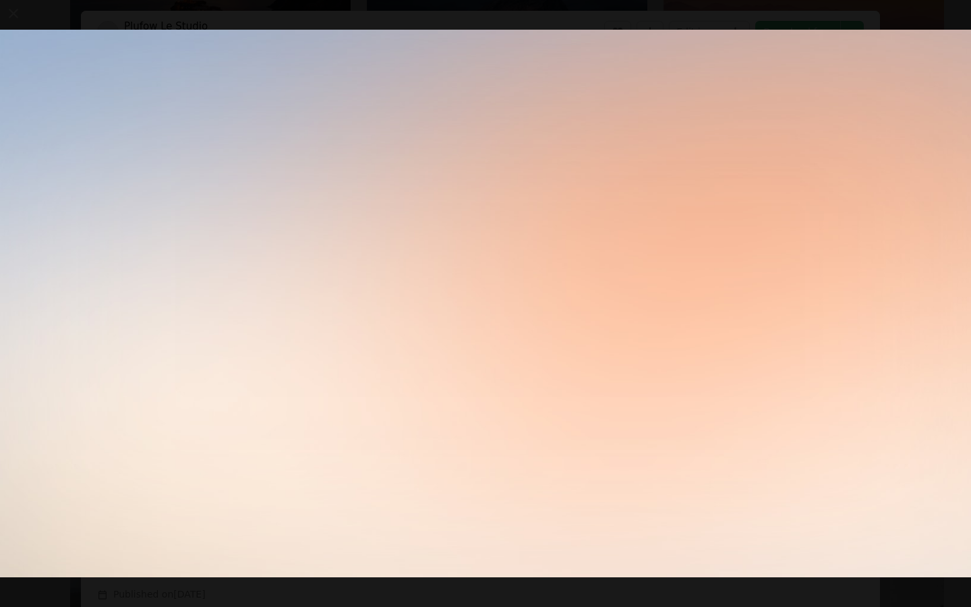
click at [781, 212] on img "Zoom out on this image" at bounding box center [485, 303] width 972 height 547
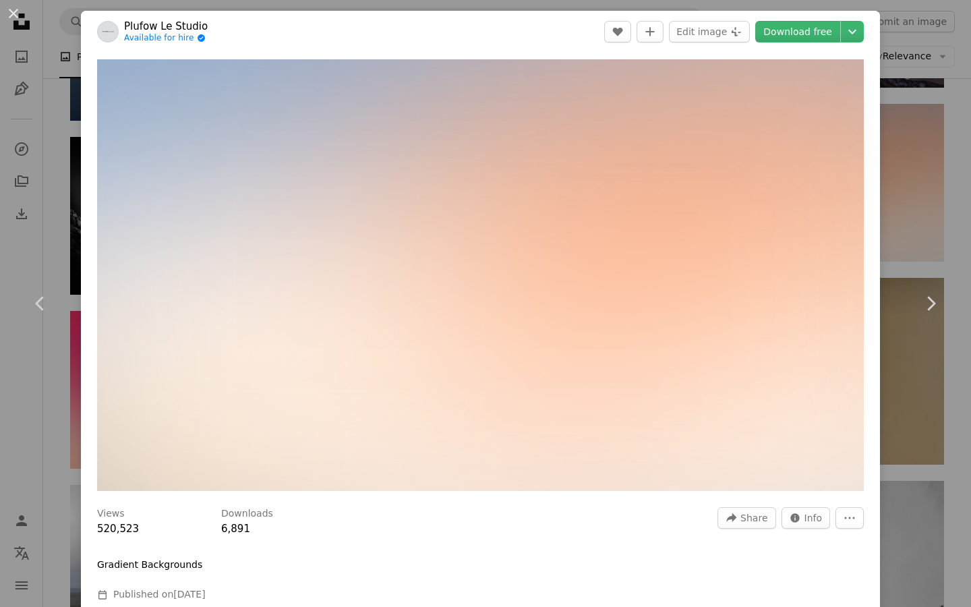
click at [905, 218] on div "An X shape Chevron left Chevron right Plufow Le Studio Available for hire A che…" at bounding box center [485, 303] width 971 height 607
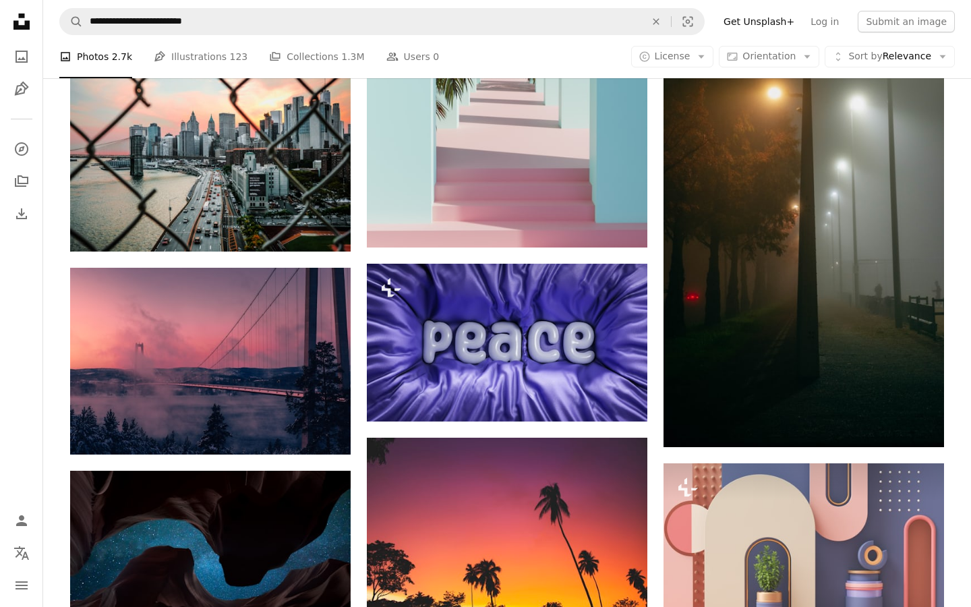
scroll to position [2697, 0]
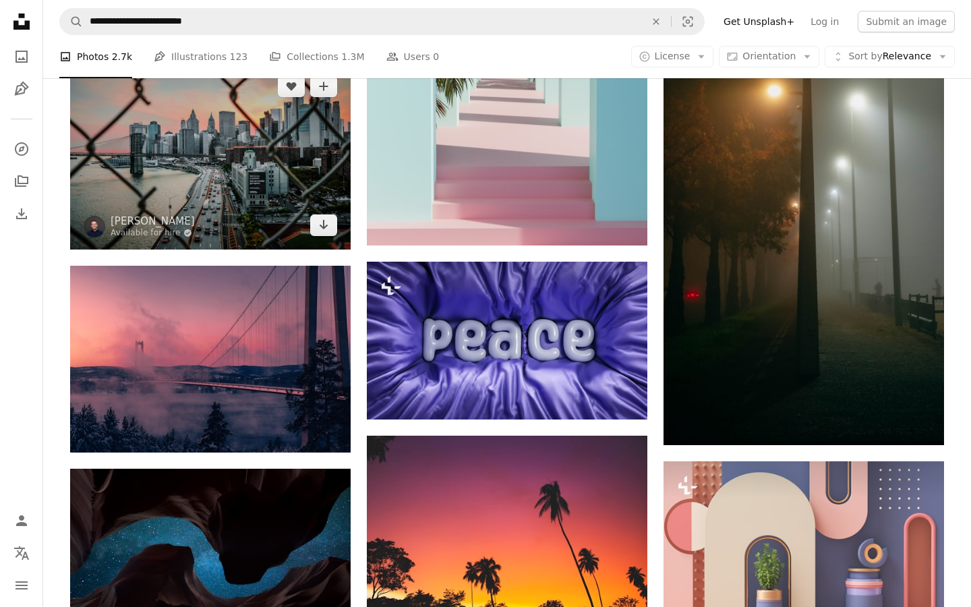
click at [222, 191] on img at bounding box center [210, 155] width 280 height 187
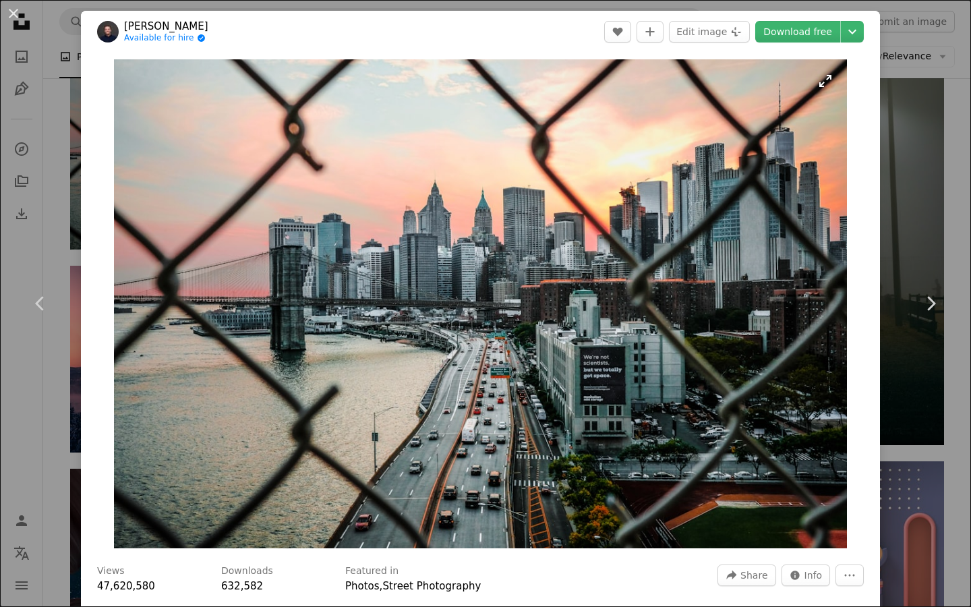
click at [387, 222] on img "Zoom in on this image" at bounding box center [481, 303] width 734 height 489
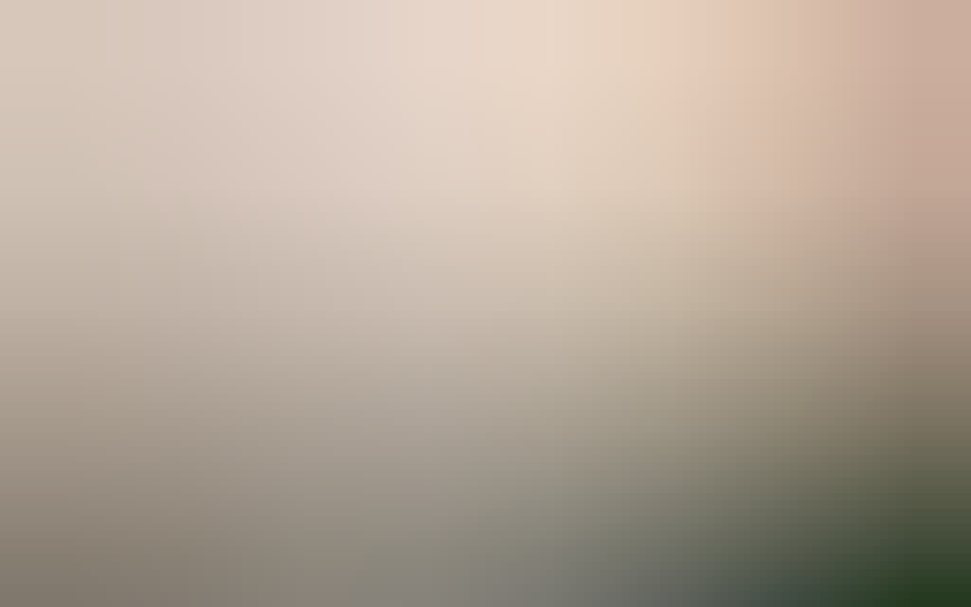
scroll to position [20, 0]
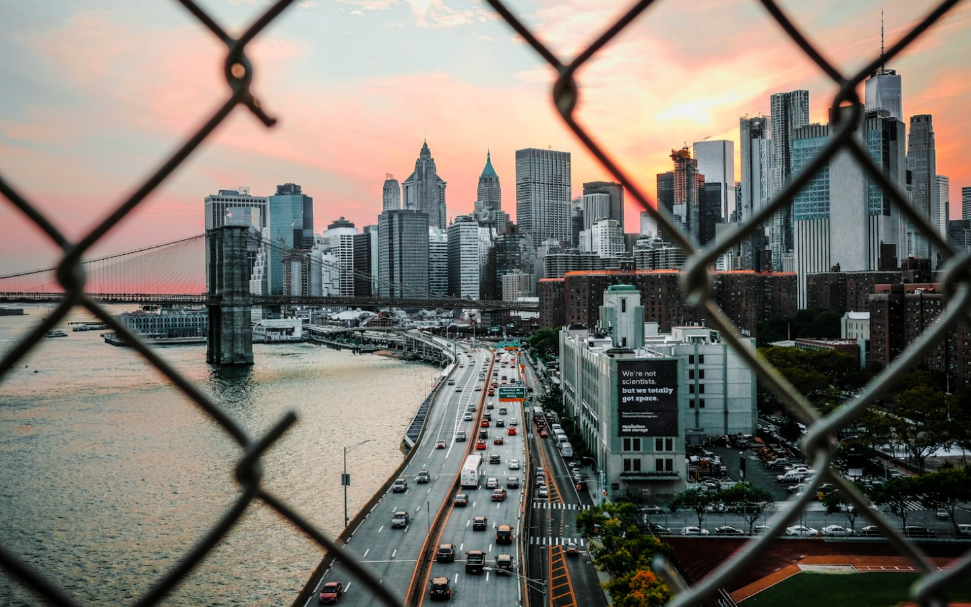
click at [387, 222] on img "Zoom out on this image" at bounding box center [485, 303] width 972 height 648
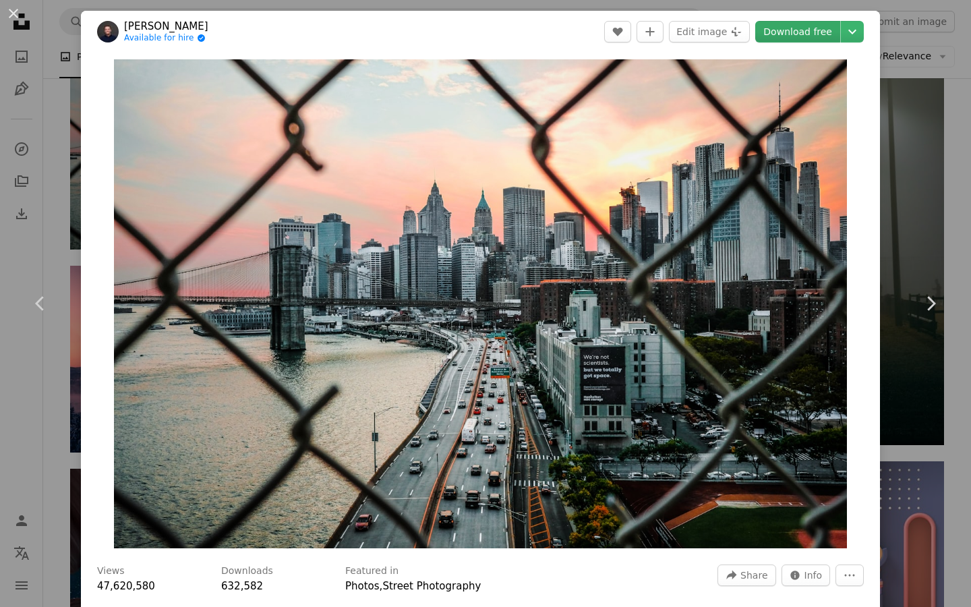
click at [829, 36] on link "Download free" at bounding box center [797, 32] width 85 height 22
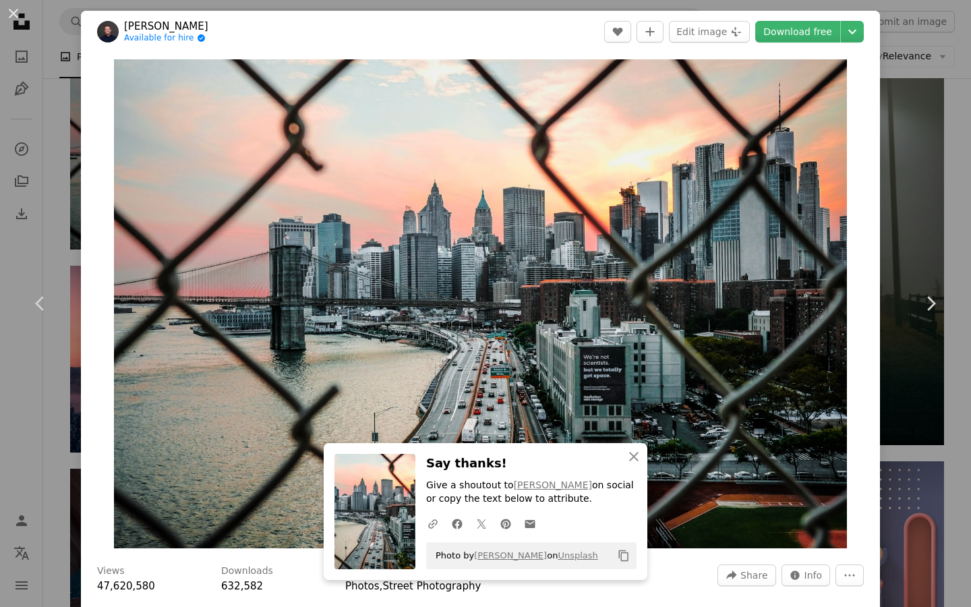
click at [916, 166] on div "An X shape Chevron left Chevron right [PERSON_NAME] Available for hire A checkm…" at bounding box center [485, 303] width 971 height 607
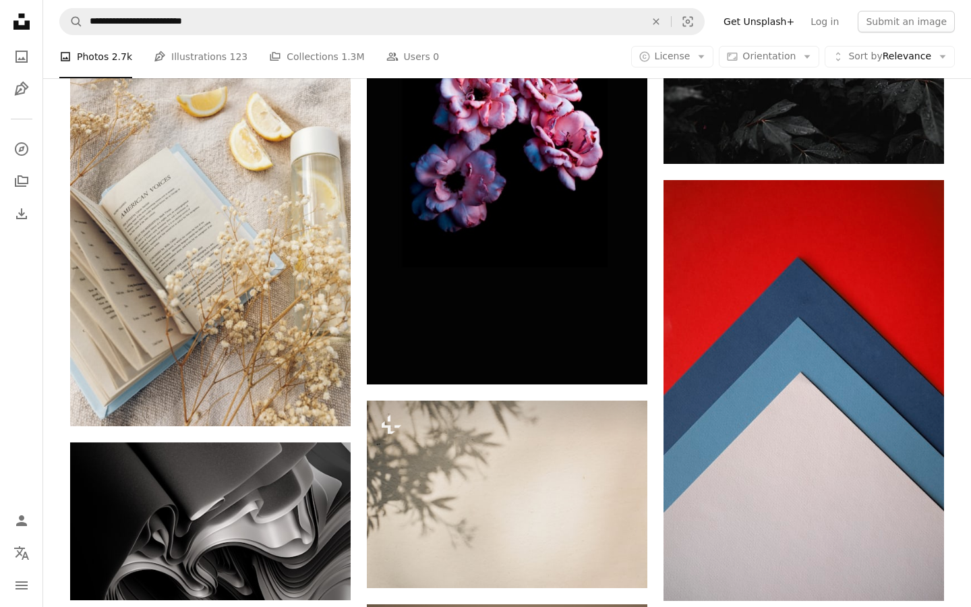
scroll to position [7120, 0]
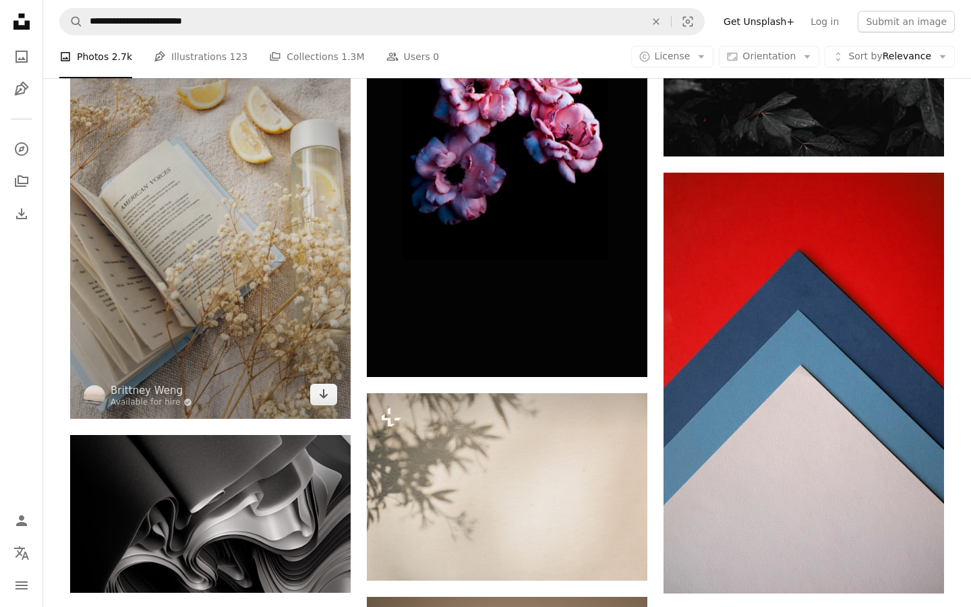
click at [243, 243] on img at bounding box center [210, 208] width 280 height 421
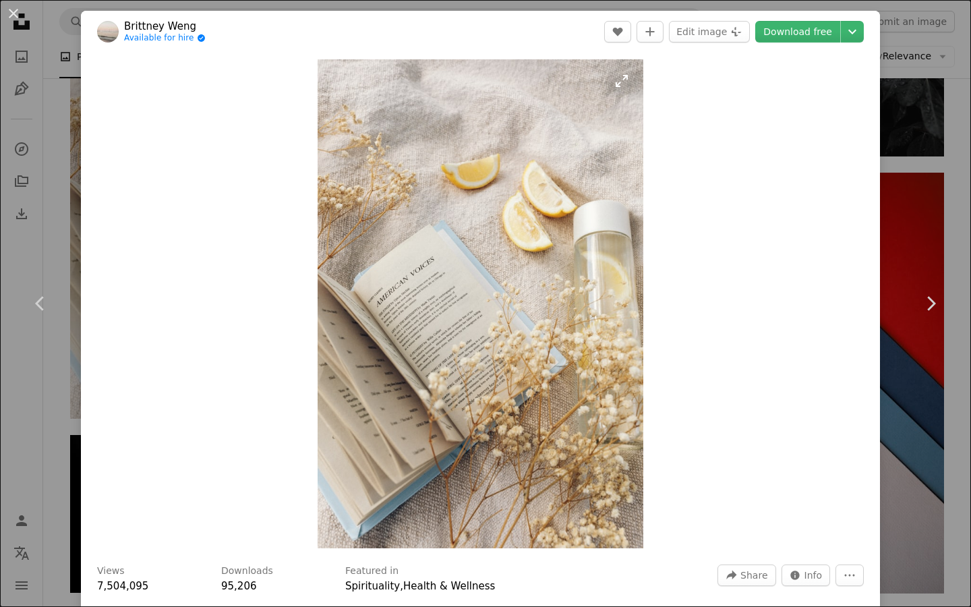
click at [388, 363] on img "Zoom in on this image" at bounding box center [481, 303] width 326 height 489
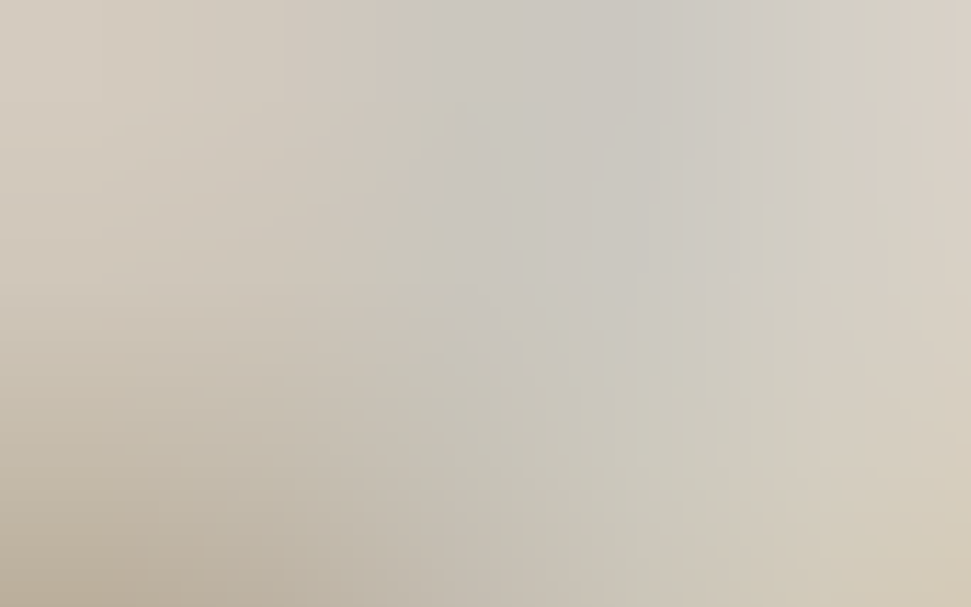
scroll to position [426, 0]
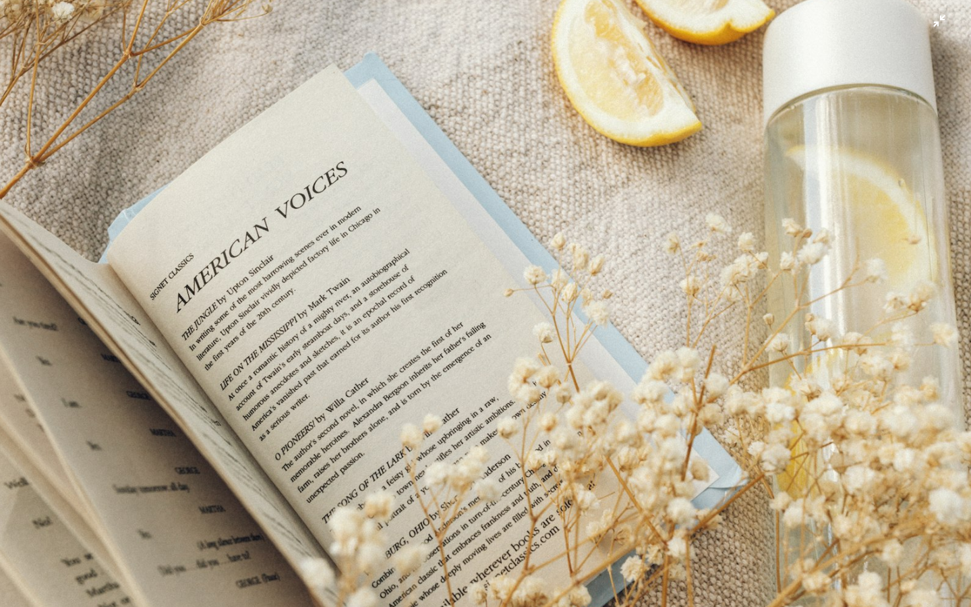
click at [393, 363] on img "Zoom out on this image" at bounding box center [485, 302] width 972 height 1458
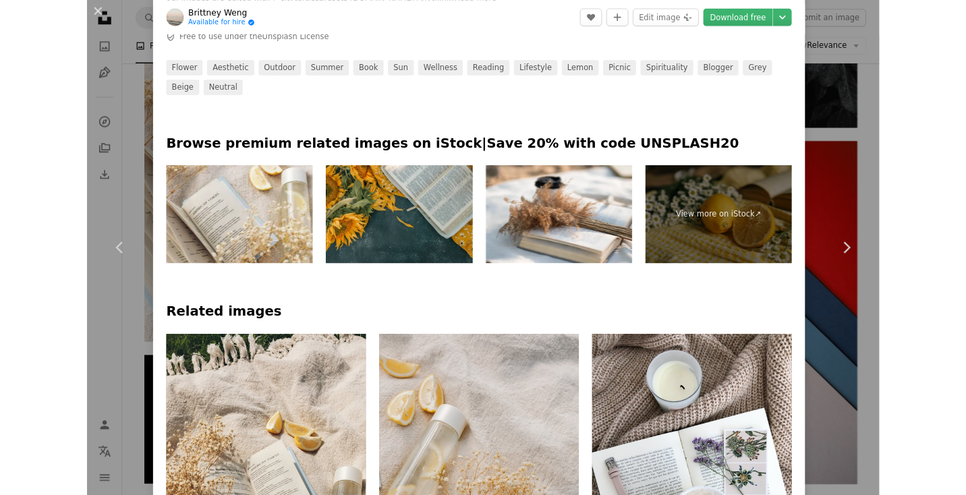
scroll to position [647, 0]
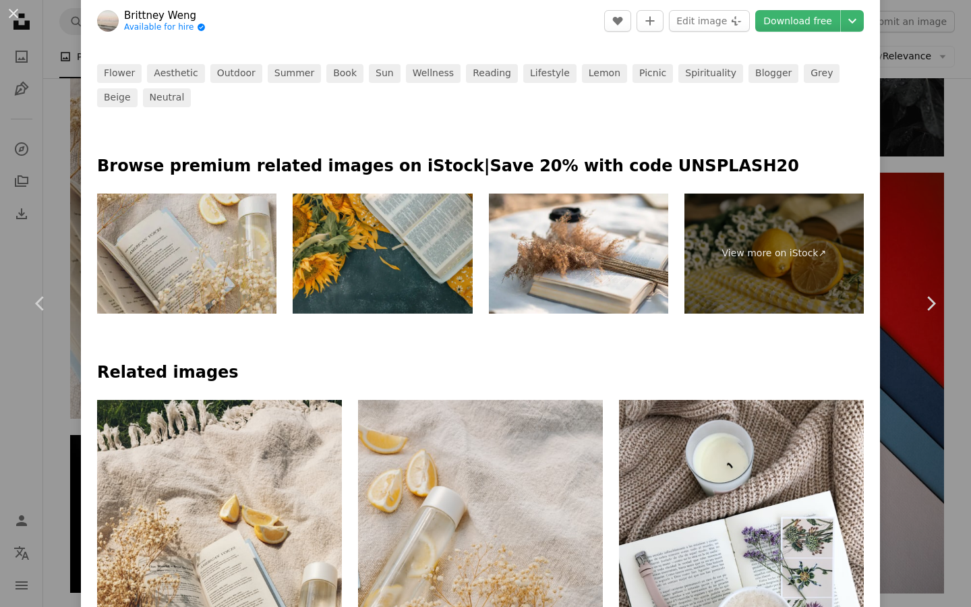
click at [204, 283] on img at bounding box center [186, 254] width 179 height 120
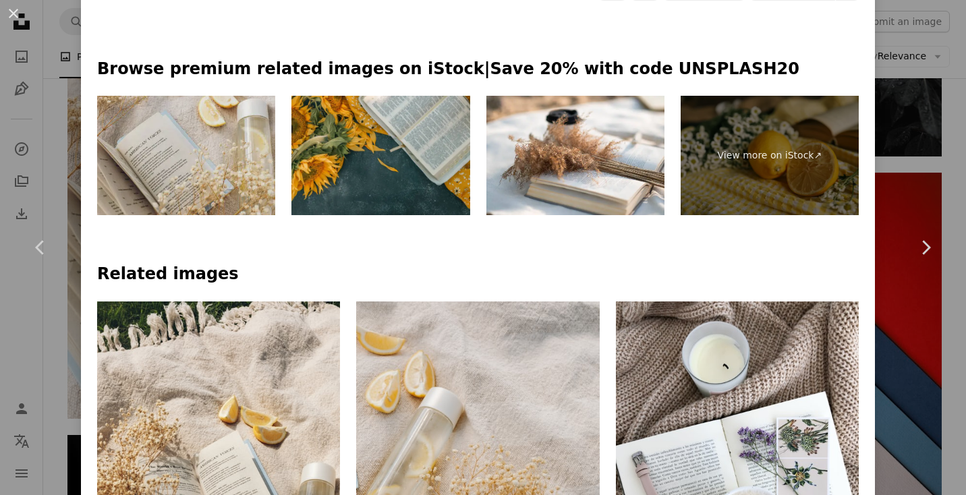
scroll to position [550, 0]
